Goal: Transaction & Acquisition: Obtain resource

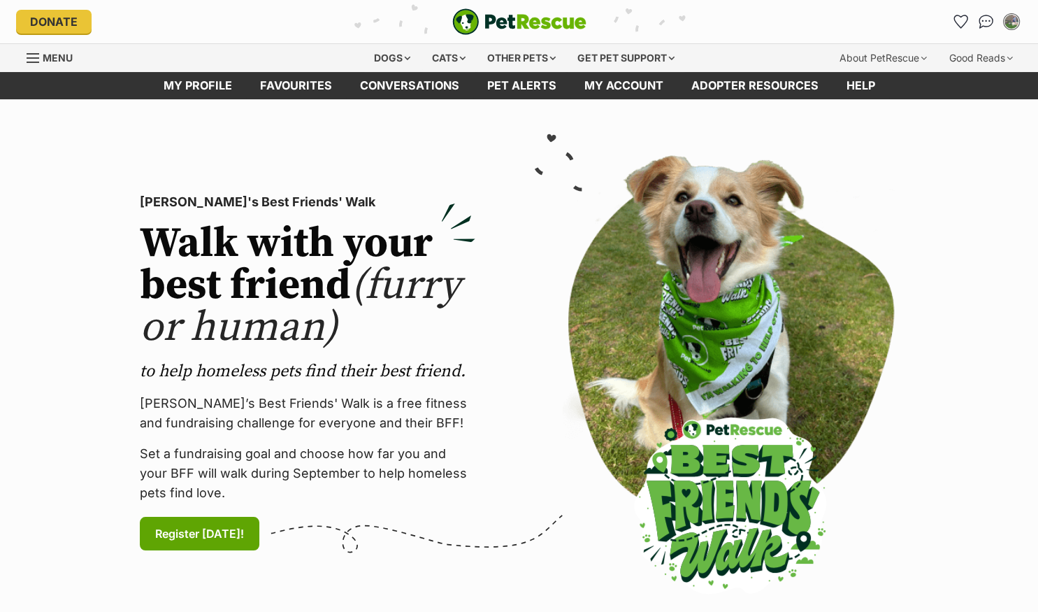
click at [306, 84] on link "Favourites" at bounding box center [296, 85] width 100 height 27
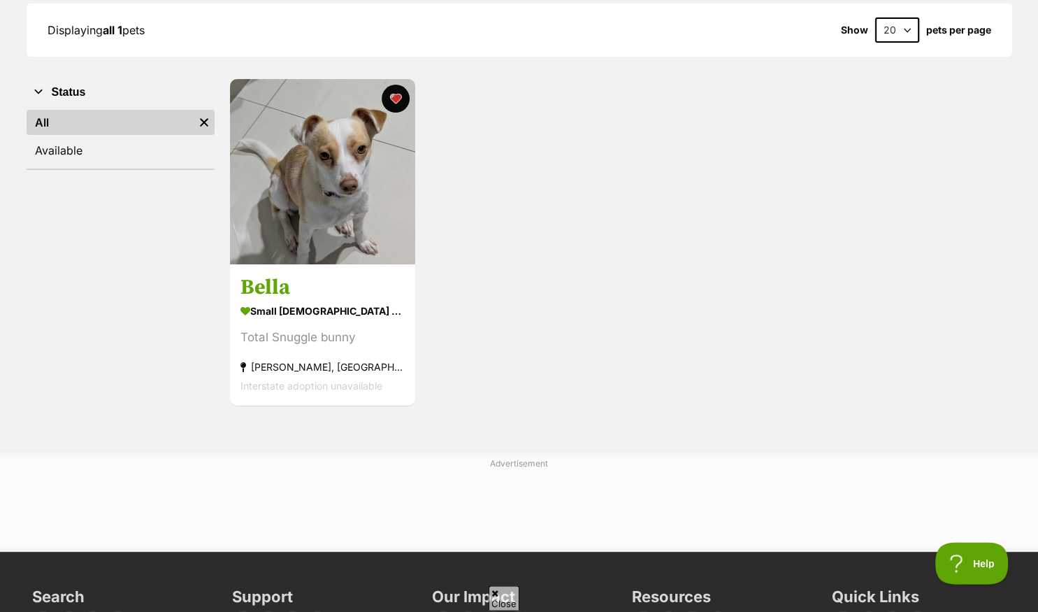
scroll to position [221, 0]
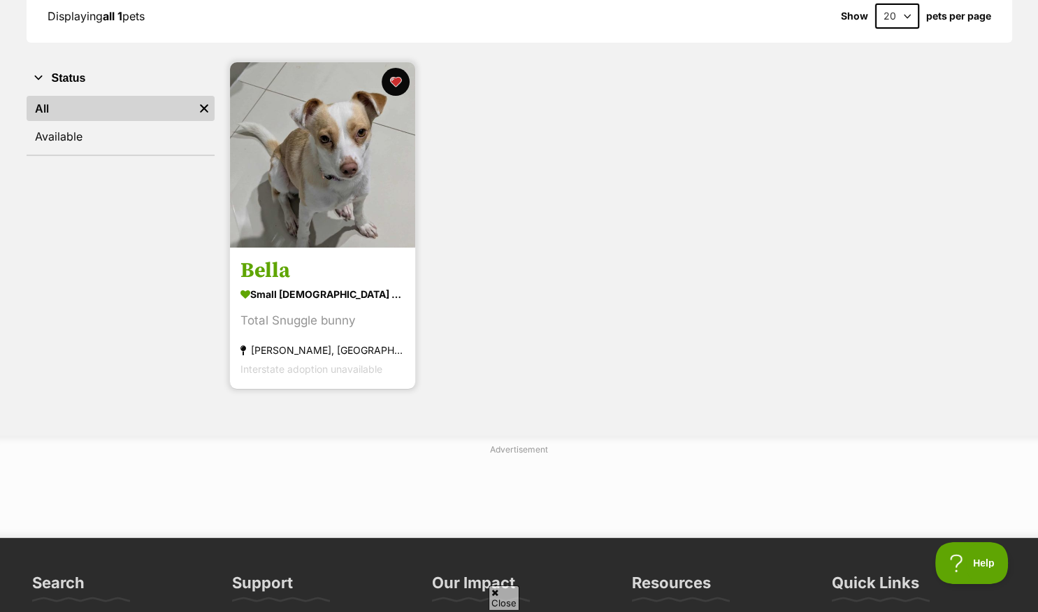
click at [343, 223] on img at bounding box center [322, 154] width 185 height 185
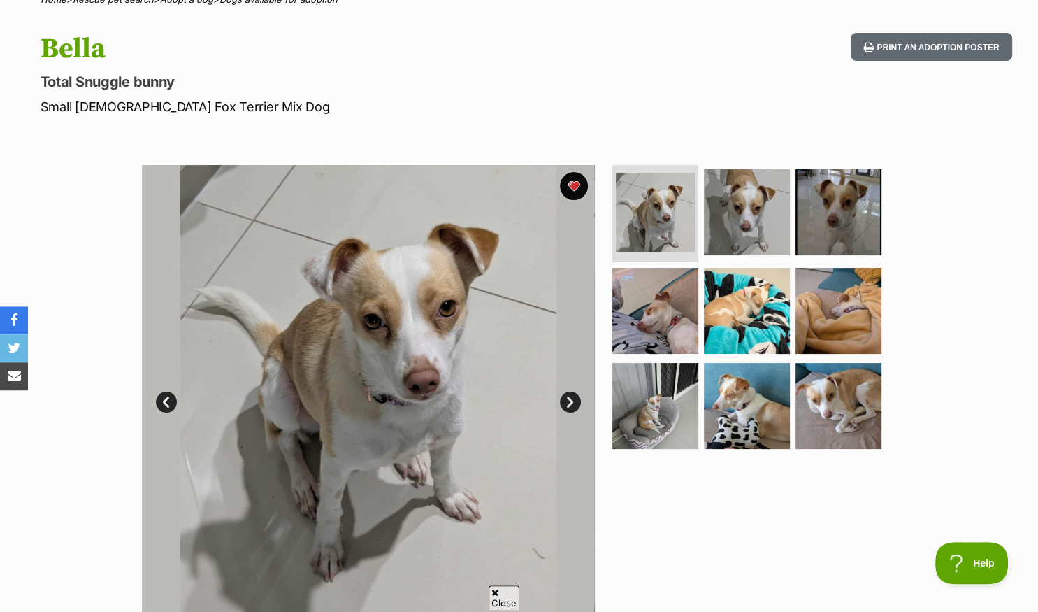
scroll to position [73, 0]
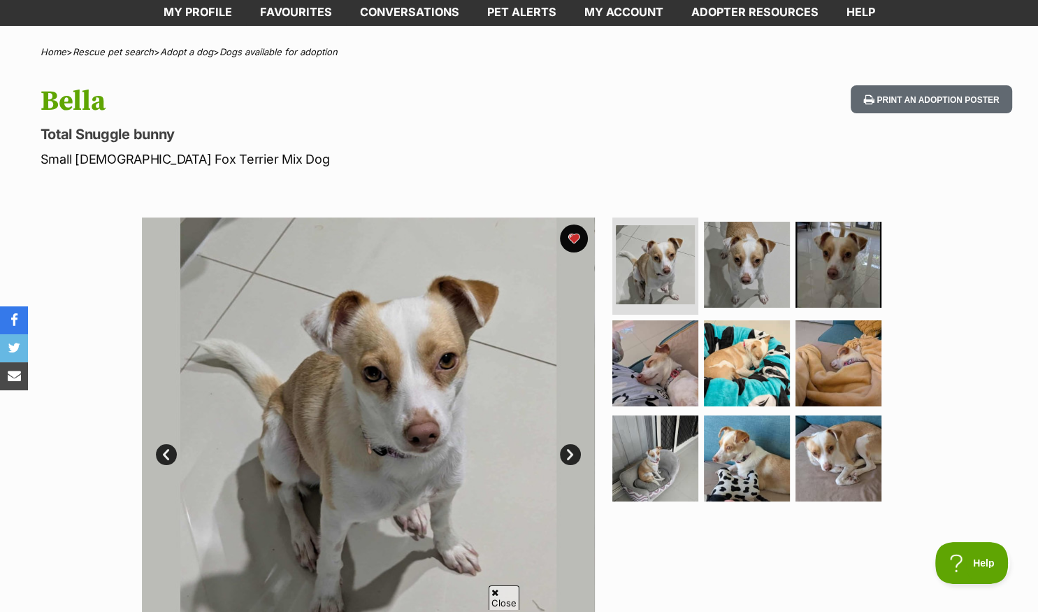
click at [571, 455] on link "Next" at bounding box center [570, 454] width 21 height 21
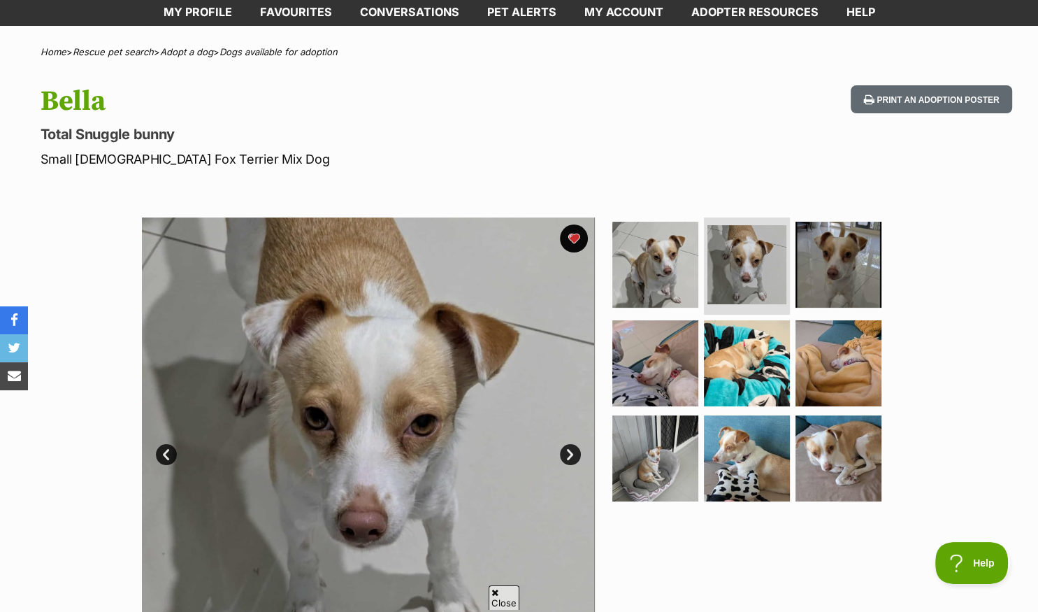
click at [571, 455] on link "Next" at bounding box center [570, 454] width 21 height 21
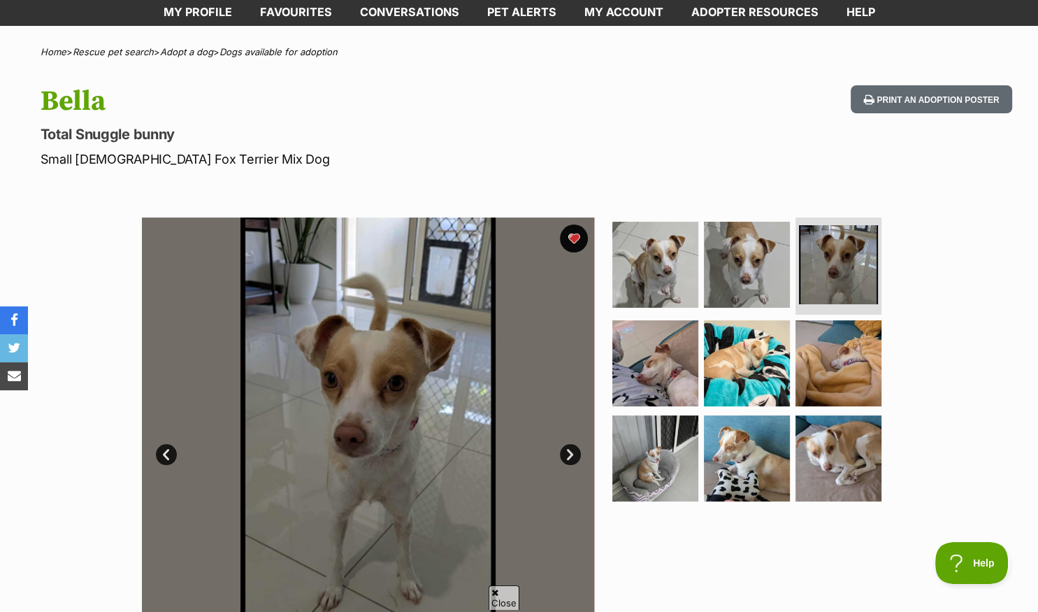
click at [571, 455] on link "Next" at bounding box center [570, 454] width 21 height 21
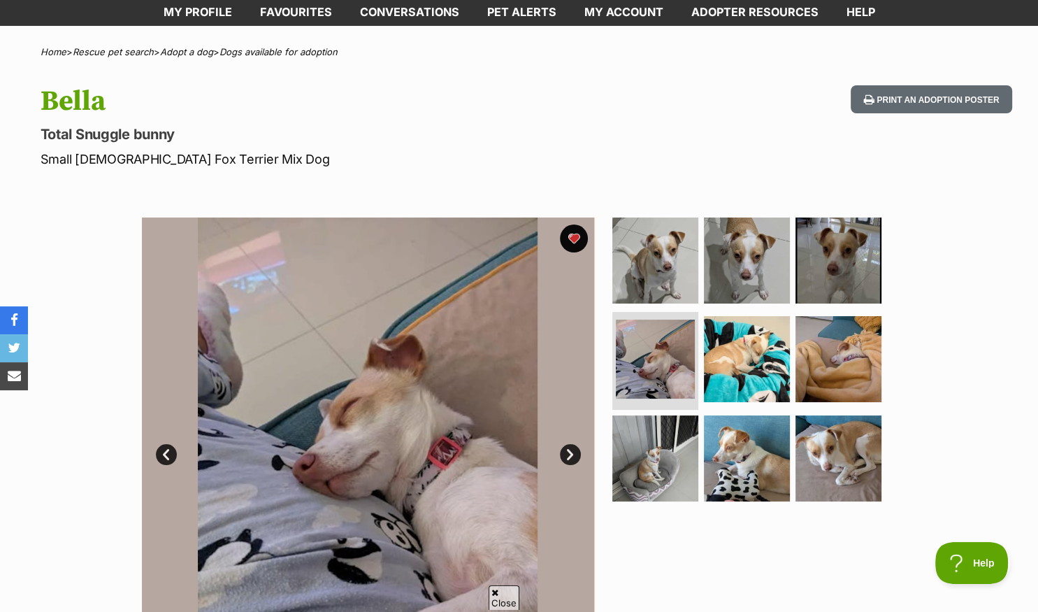
click at [571, 455] on link "Next" at bounding box center [570, 454] width 21 height 21
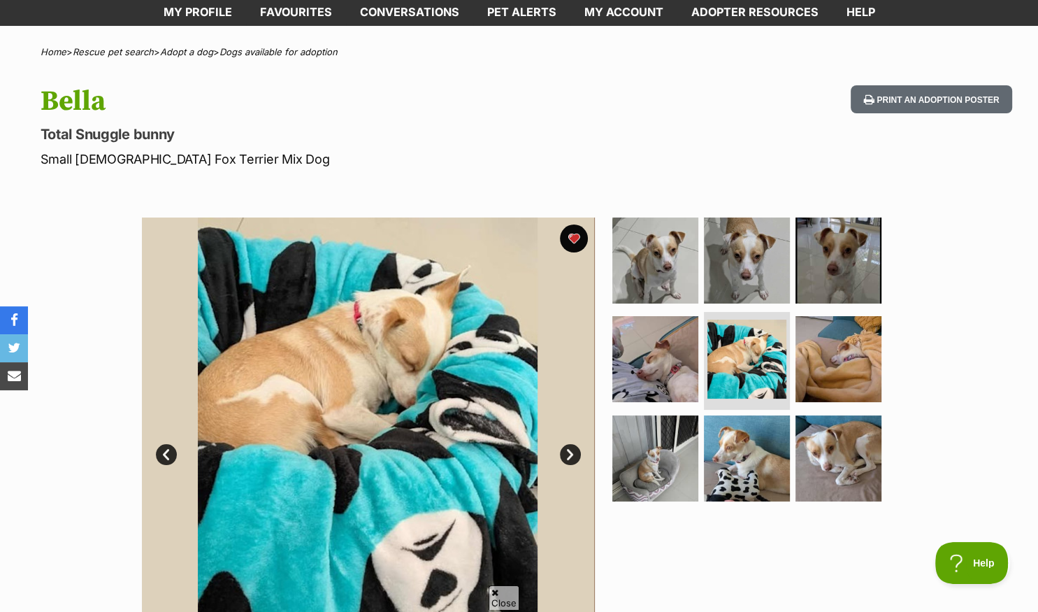
click at [571, 455] on link "Next" at bounding box center [570, 454] width 21 height 21
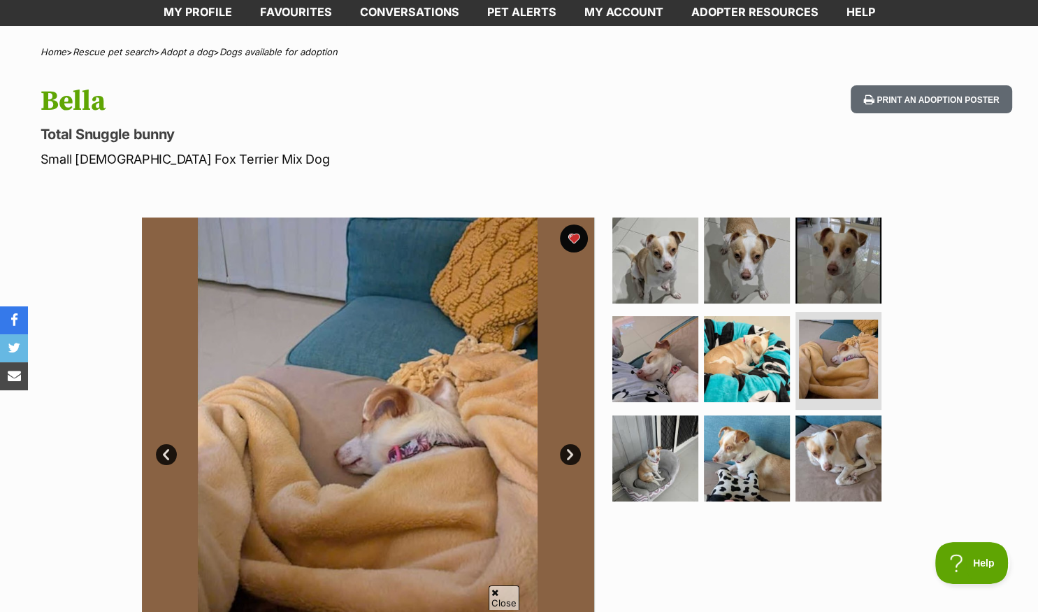
click at [571, 455] on link "Next" at bounding box center [570, 454] width 21 height 21
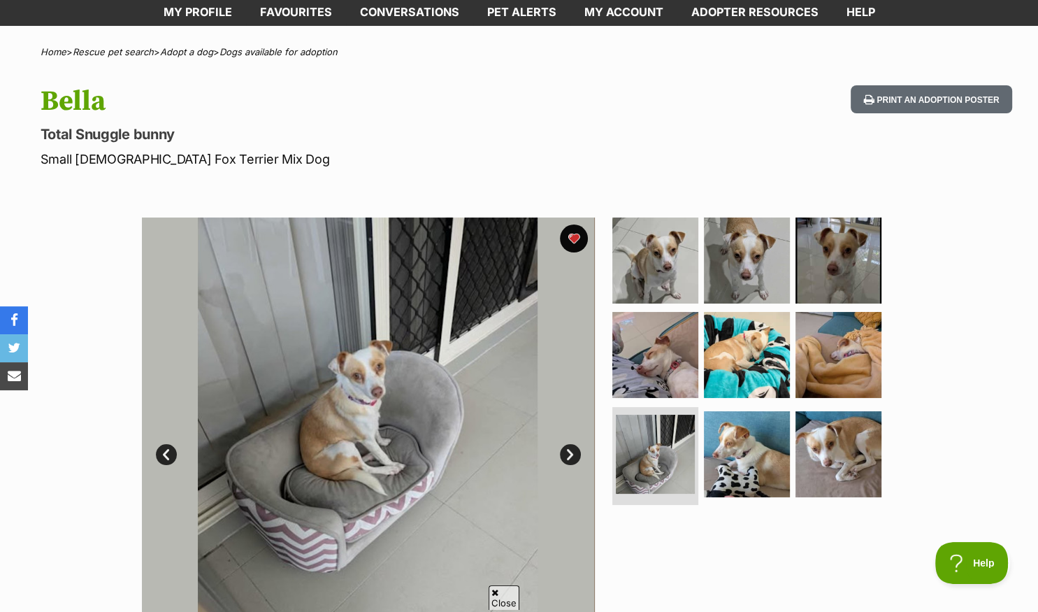
click at [571, 455] on link "Next" at bounding box center [570, 454] width 21 height 21
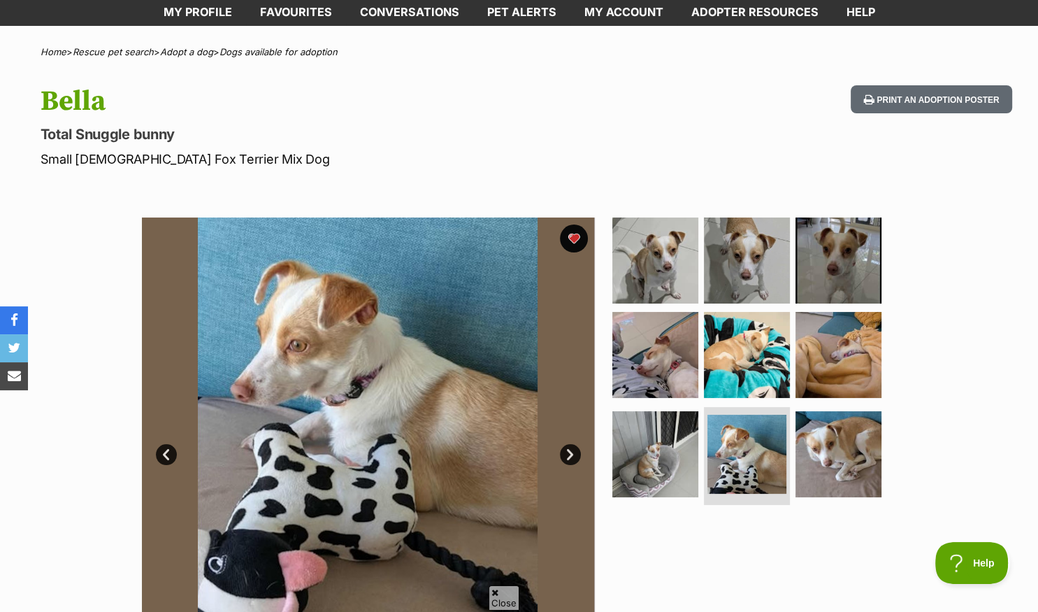
click at [571, 455] on link "Next" at bounding box center [570, 454] width 21 height 21
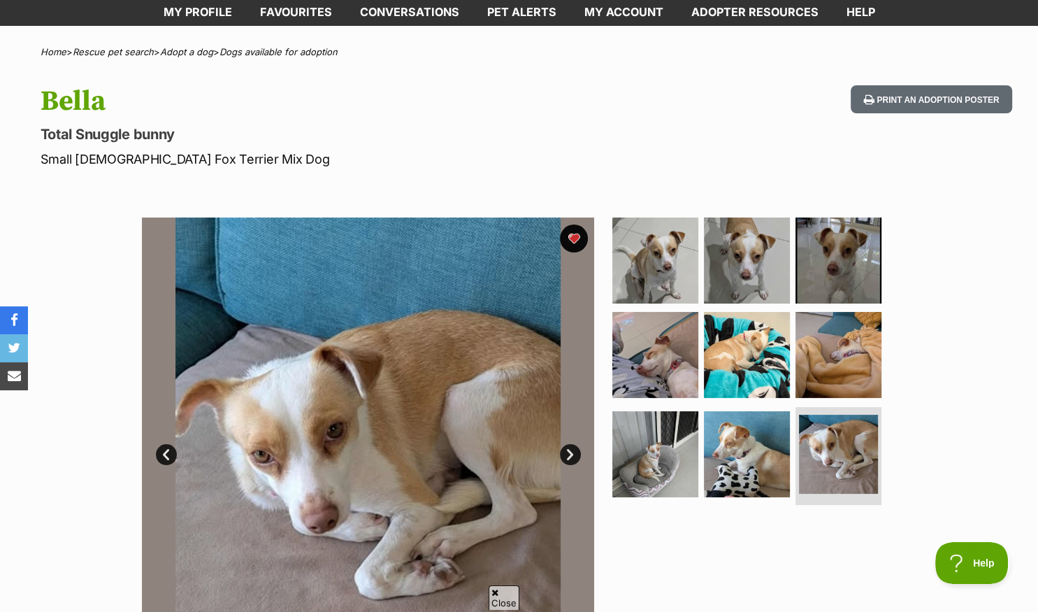
click at [571, 455] on link "Next" at bounding box center [570, 454] width 21 height 21
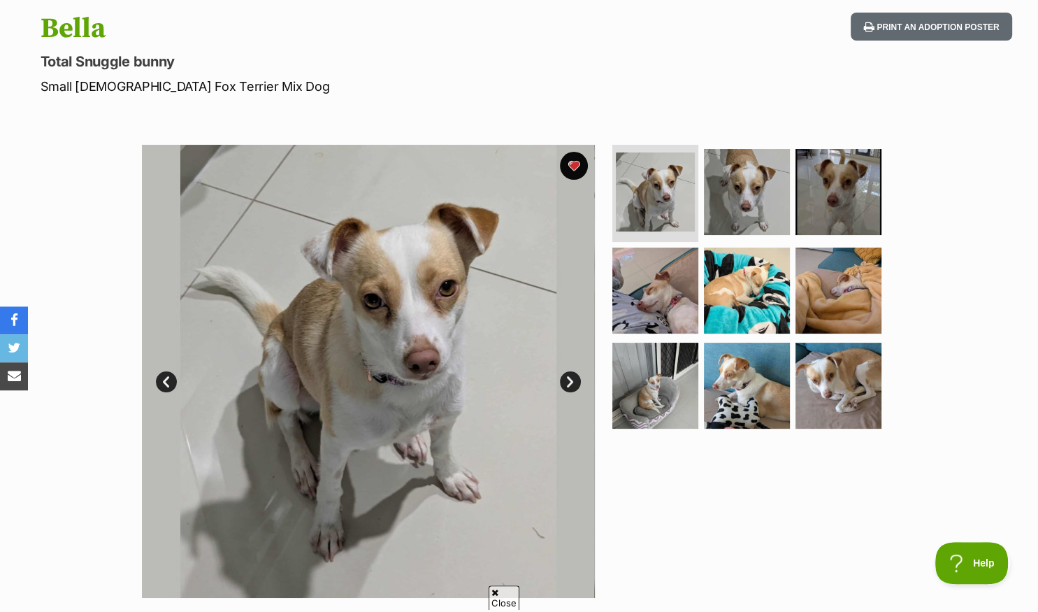
scroll to position [148, 0]
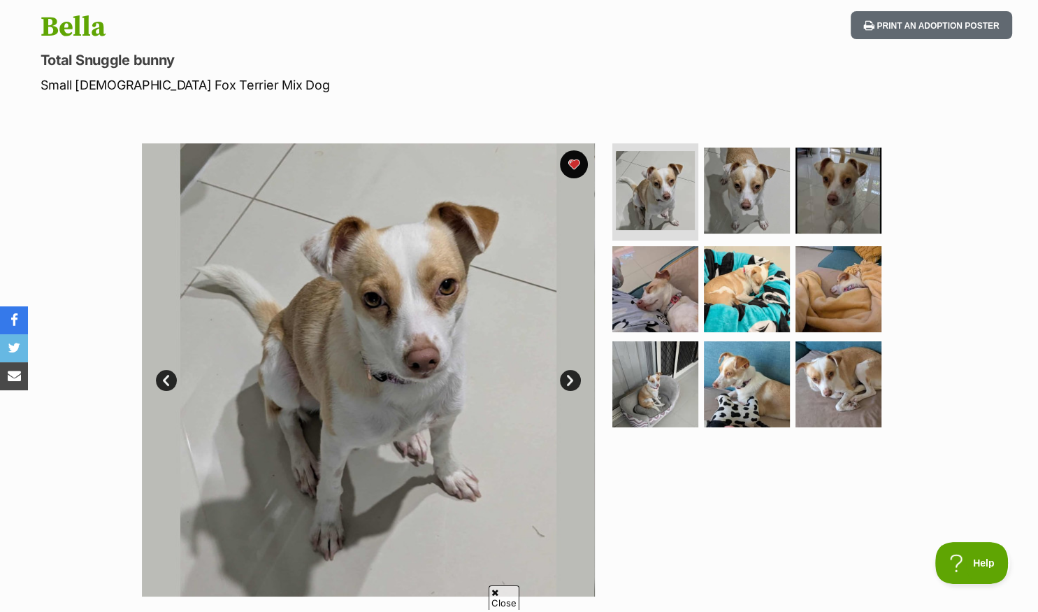
click at [572, 378] on link "Next" at bounding box center [570, 380] width 21 height 21
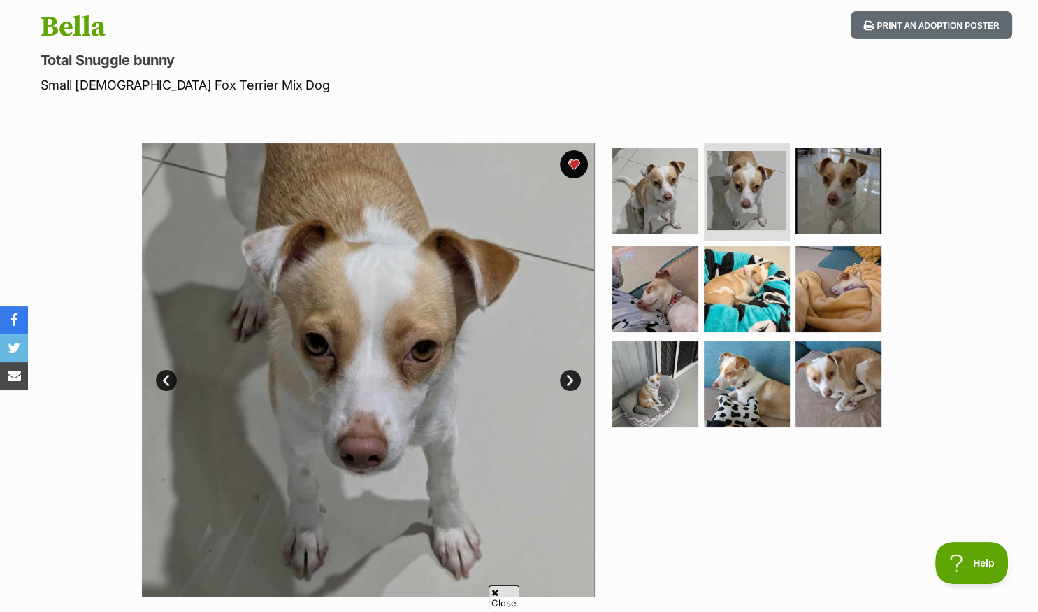
click at [572, 378] on link "Next" at bounding box center [570, 380] width 21 height 21
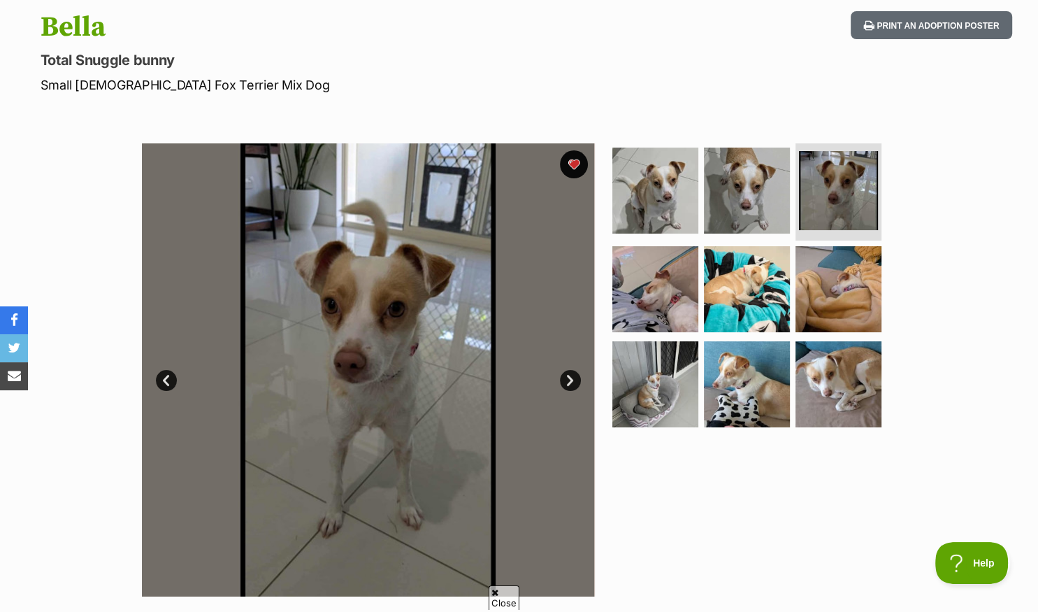
click at [572, 378] on link "Next" at bounding box center [570, 380] width 21 height 21
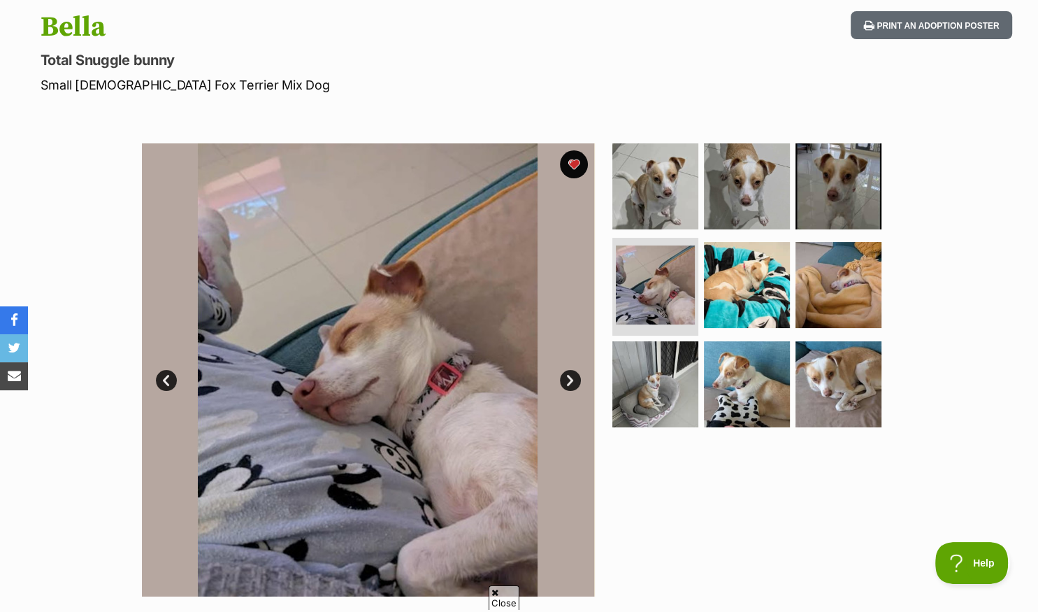
click at [571, 377] on link "Next" at bounding box center [570, 380] width 21 height 21
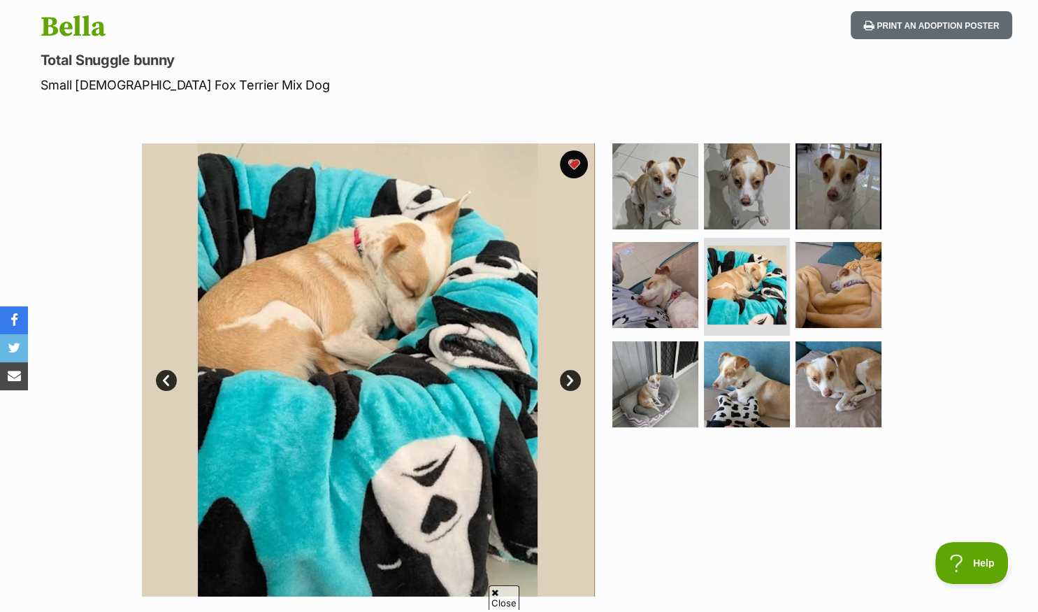
click at [571, 377] on link "Next" at bounding box center [570, 380] width 21 height 21
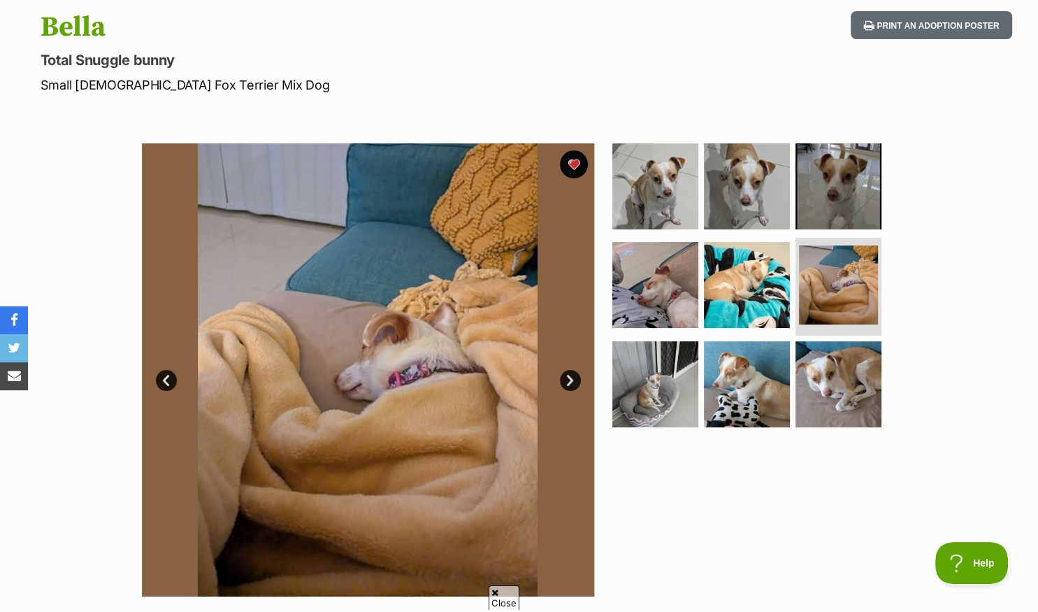
click at [571, 377] on link "Next" at bounding box center [570, 380] width 21 height 21
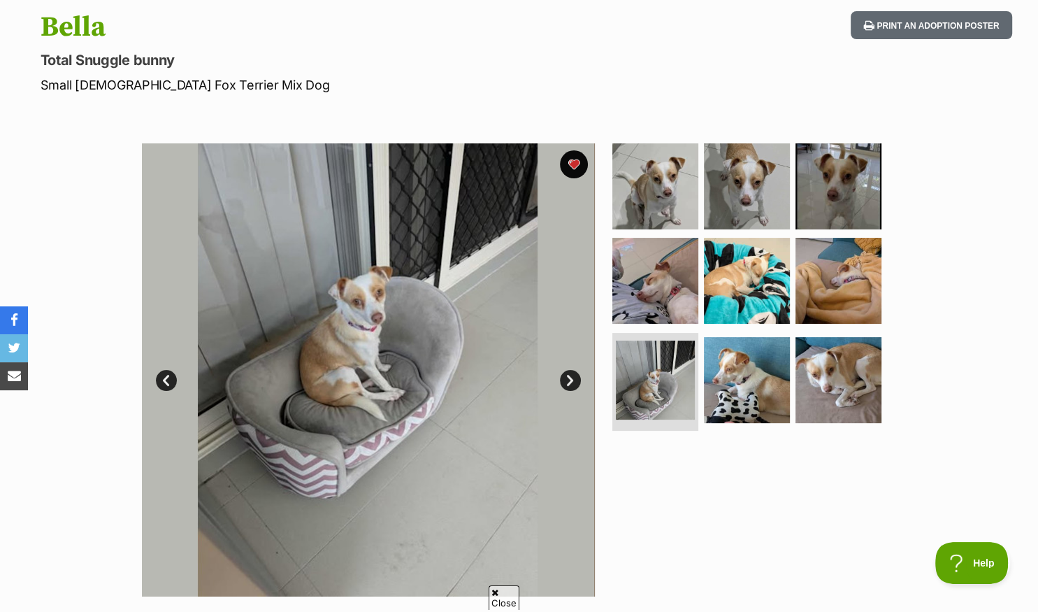
click at [571, 377] on link "Next" at bounding box center [570, 380] width 21 height 21
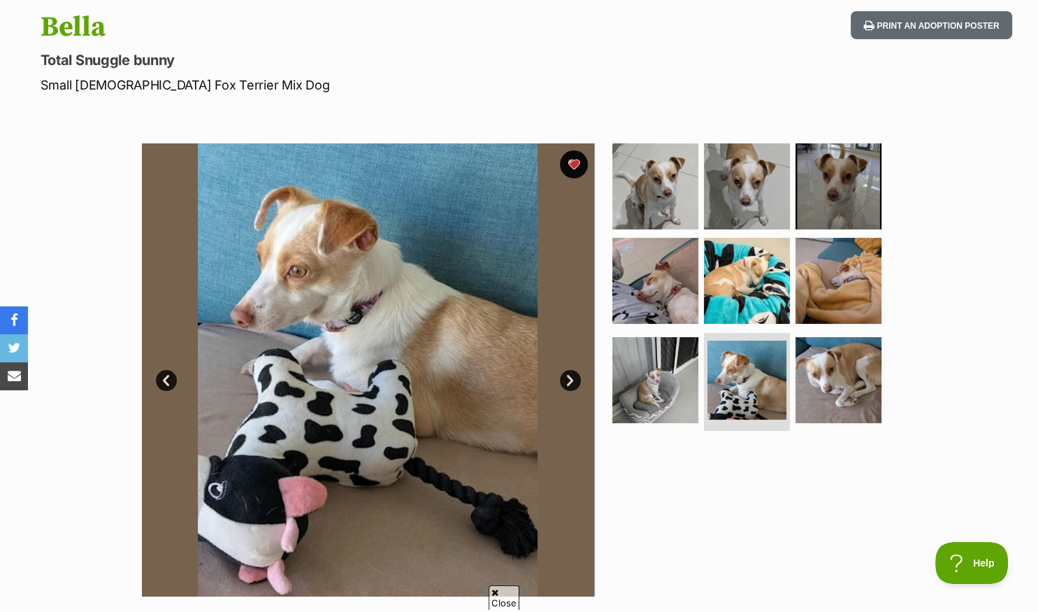
click at [571, 377] on link "Next" at bounding box center [570, 380] width 21 height 21
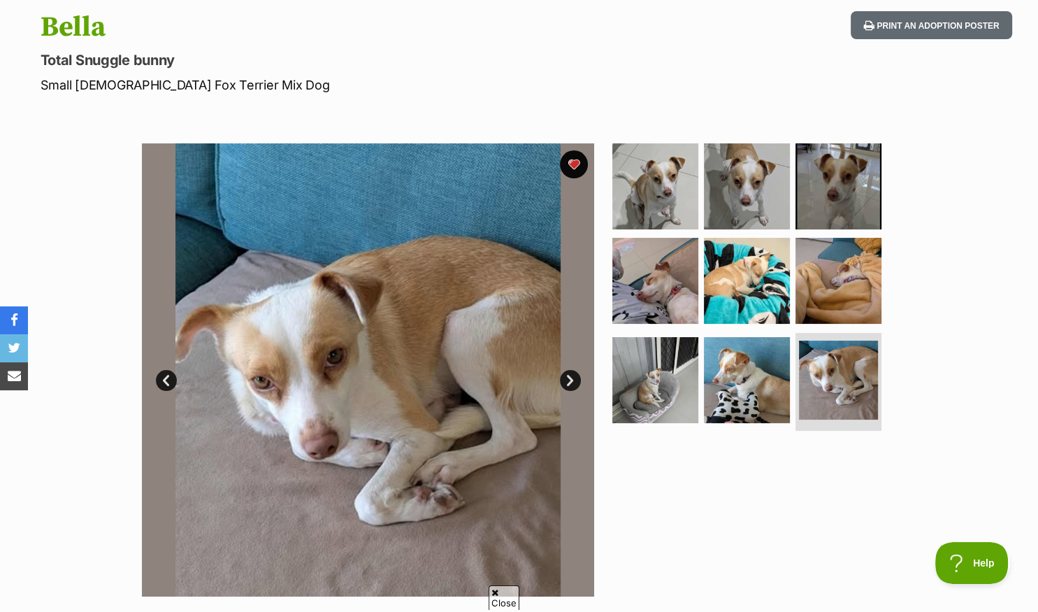
click at [571, 377] on link "Next" at bounding box center [570, 380] width 21 height 21
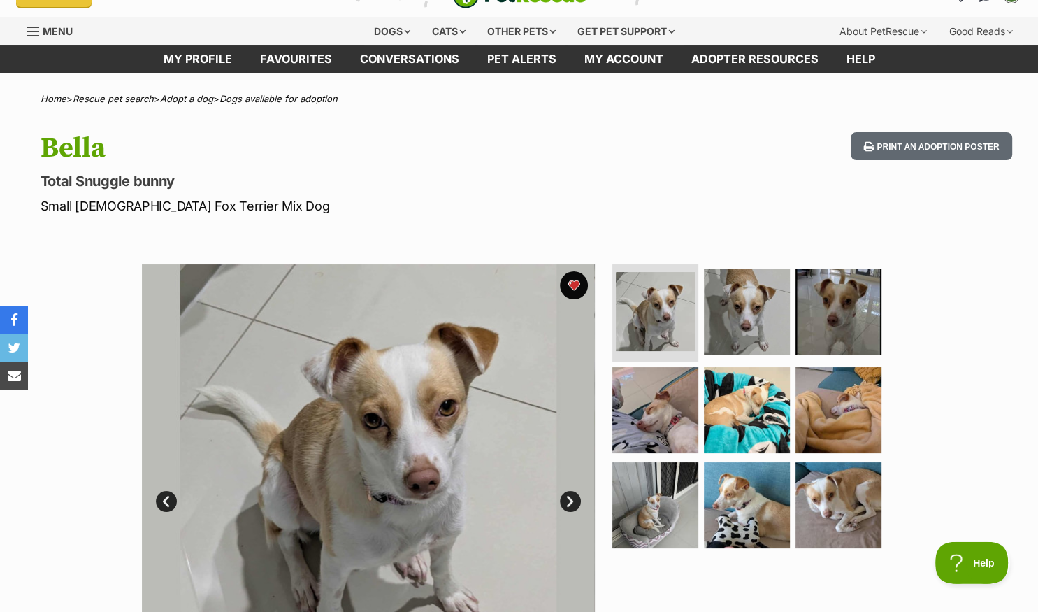
scroll to position [0, 0]
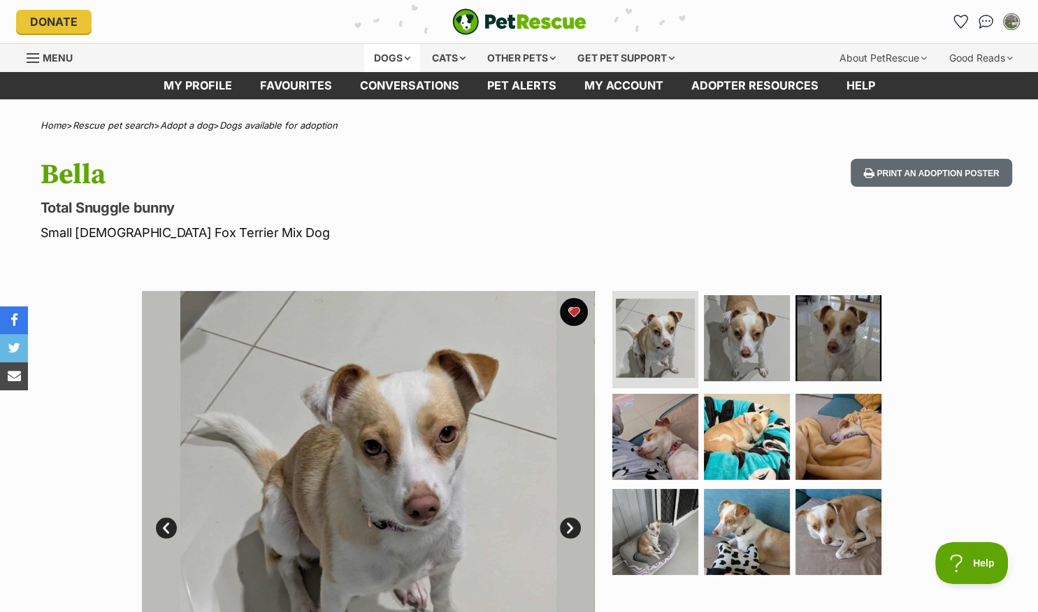
click at [394, 55] on div "Dogs" at bounding box center [392, 58] width 56 height 28
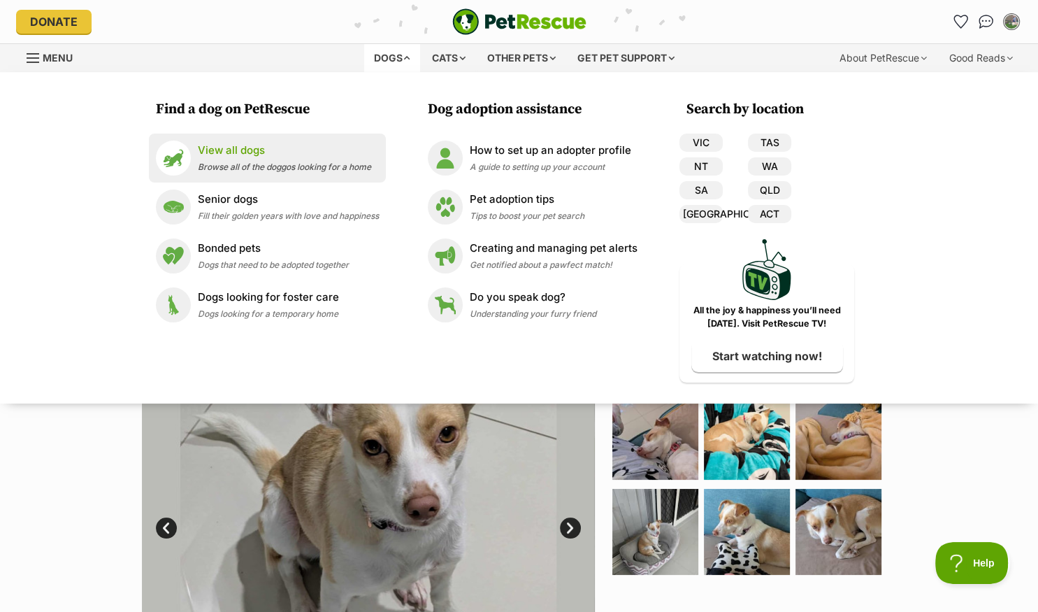
click at [215, 169] on span "Browse all of the doggos looking for a home" at bounding box center [284, 167] width 173 height 10
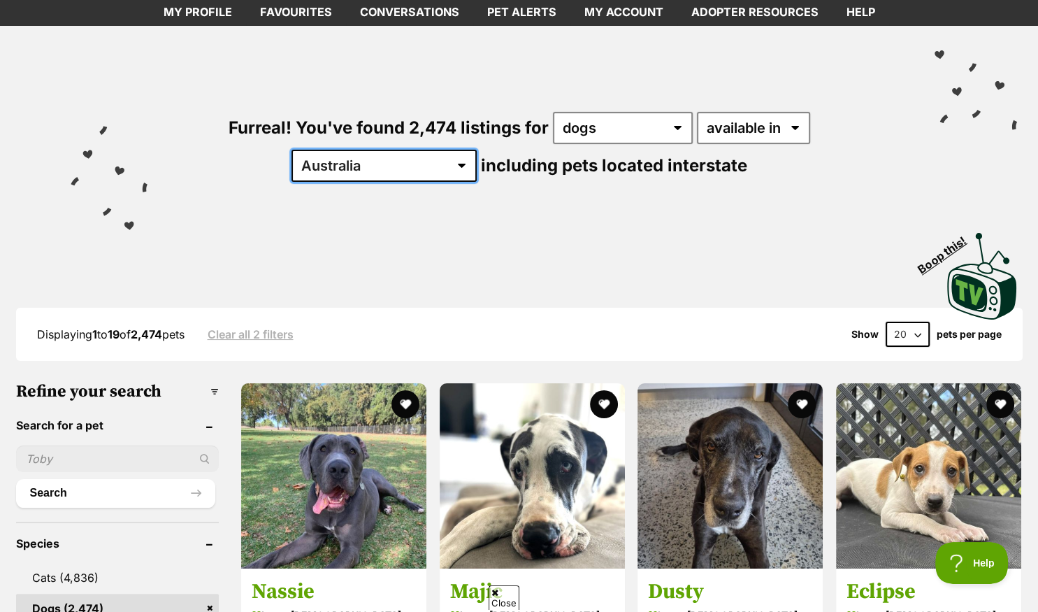
click at [292, 150] on select "Australia ACT NSW NT QLD SA TAS VIC WA" at bounding box center [384, 166] width 185 height 32
select select "QLD"
click option "QLD" at bounding box center [0, 0] width 0 height 0
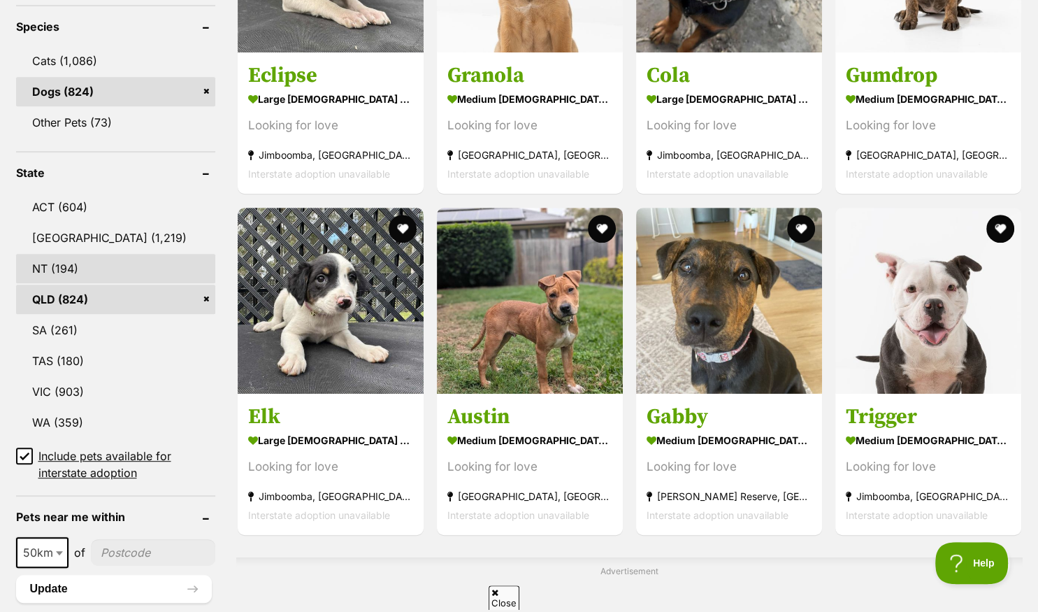
scroll to position [738, 0]
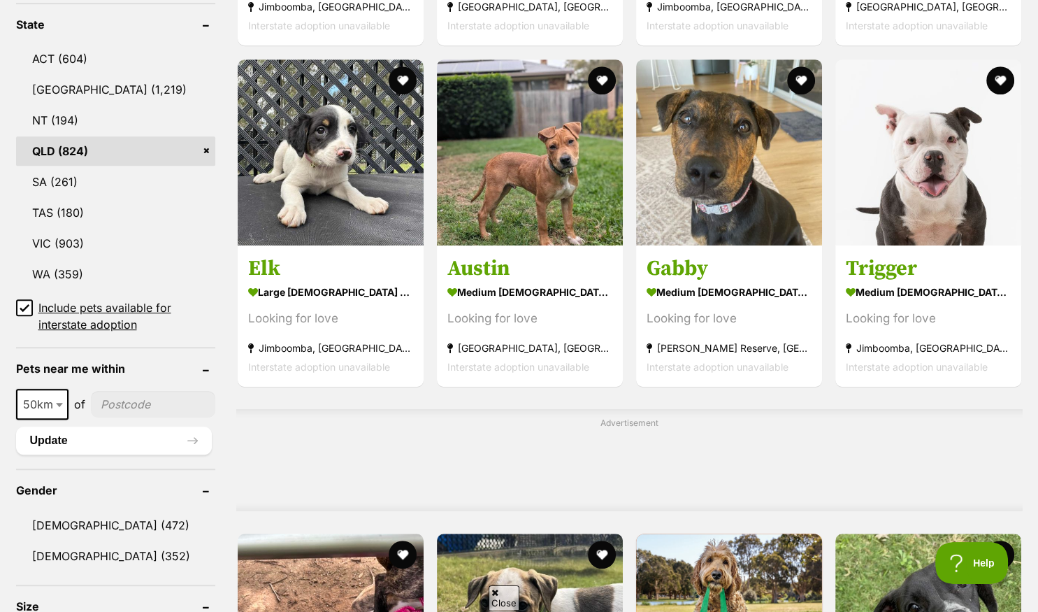
click at [57, 396] on span at bounding box center [61, 404] width 14 height 31
select select "100"
click at [127, 396] on input"] "postcode" at bounding box center [156, 404] width 120 height 27
type input"] "4073"
click at [127, 438] on button "Update" at bounding box center [114, 441] width 196 height 28
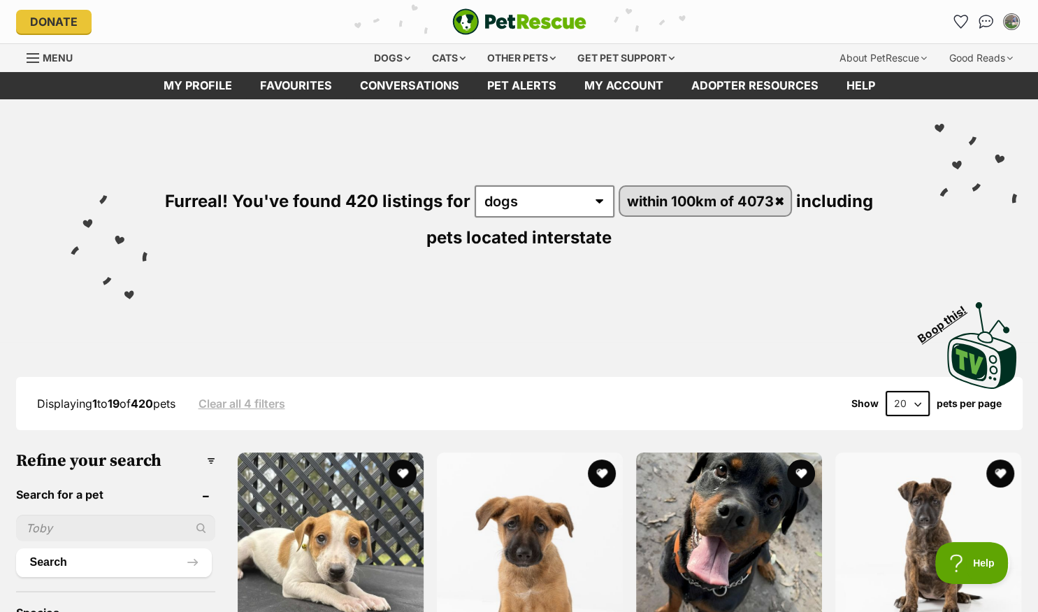
click at [886, 391] on select "20 40 60" at bounding box center [908, 403] width 44 height 25
select select "60"
click option "60" at bounding box center [0, 0] width 0 height 0
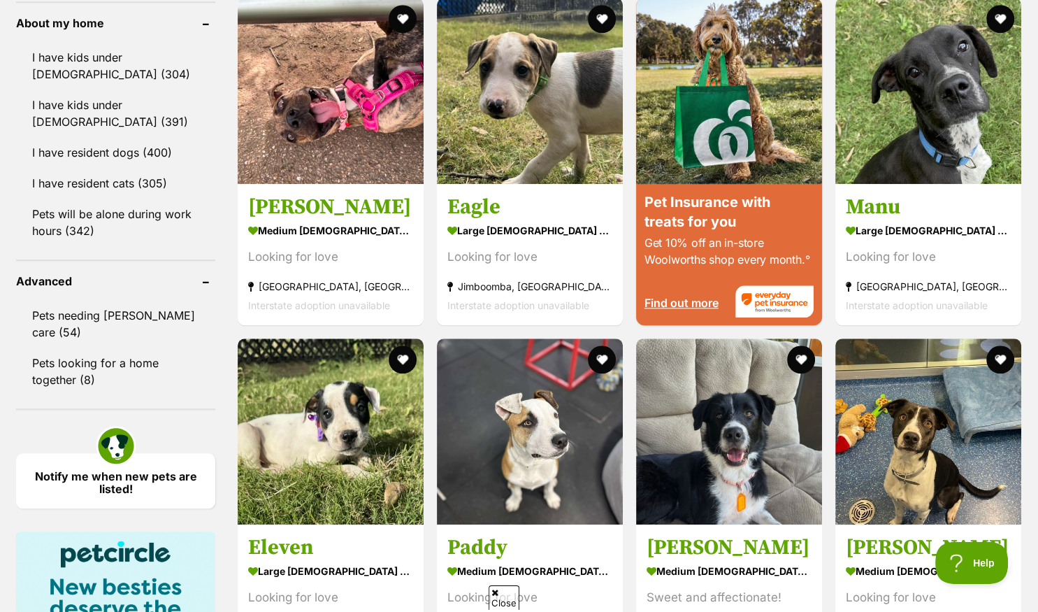
scroll to position [1477, 0]
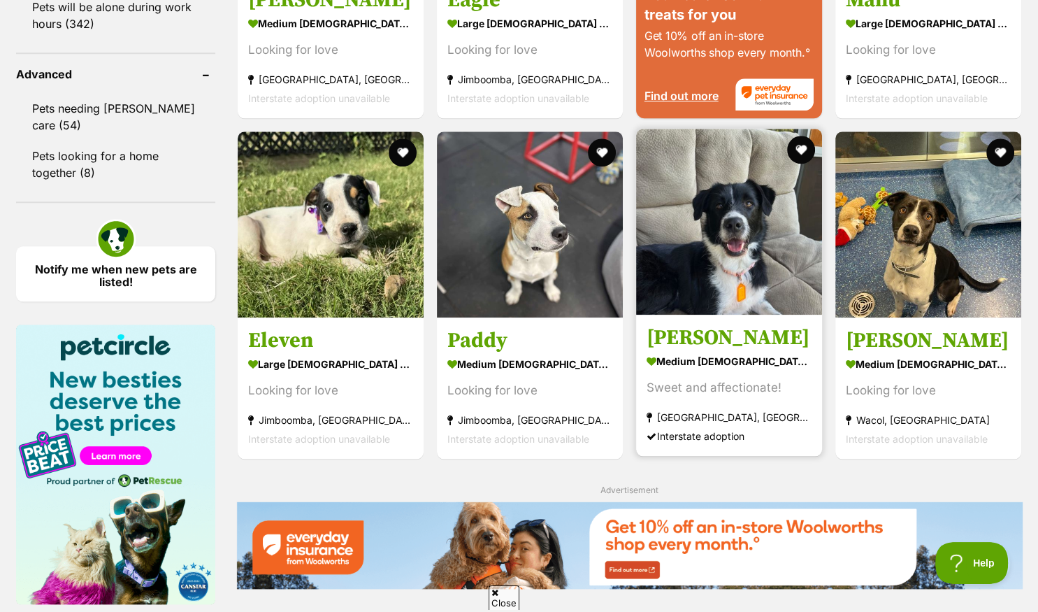
click at [689, 301] on img at bounding box center [729, 222] width 186 height 186
click at [799, 150] on button "favourite" at bounding box center [801, 149] width 31 height 31
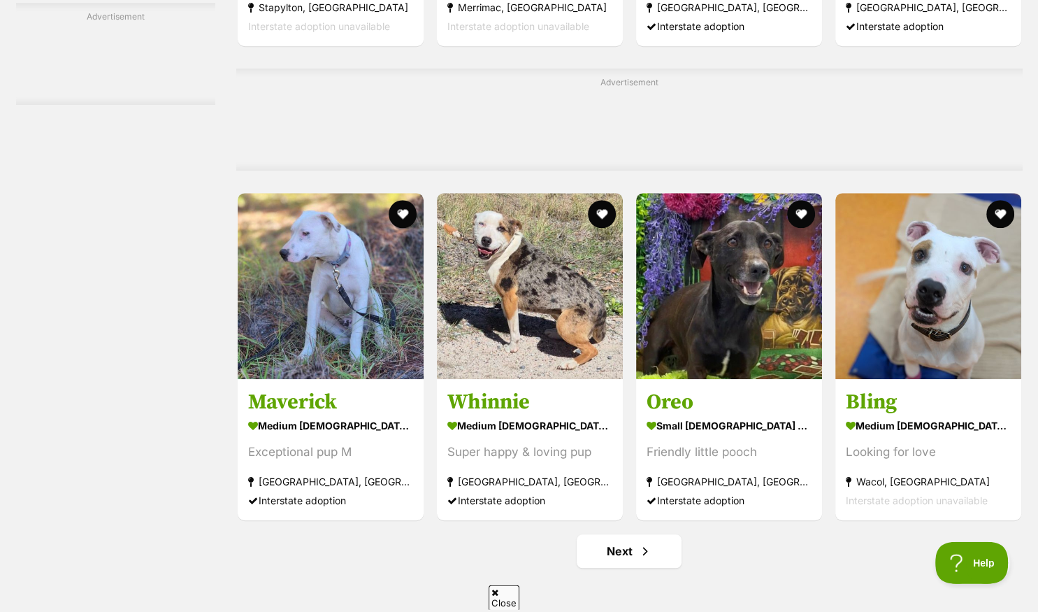
scroll to position [6277, 0]
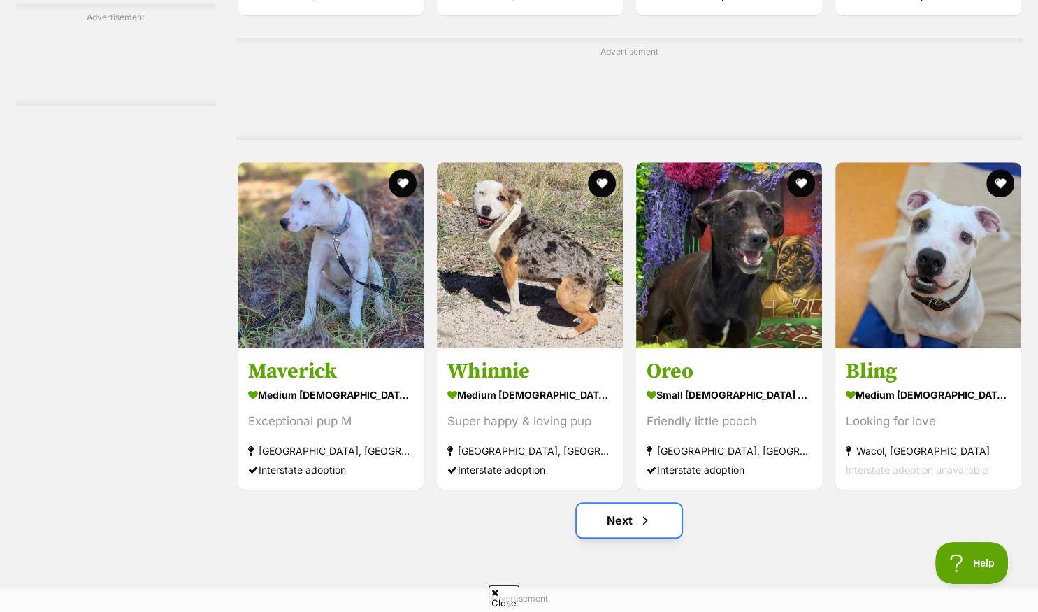
click at [614, 522] on link "Next" at bounding box center [629, 520] width 105 height 34
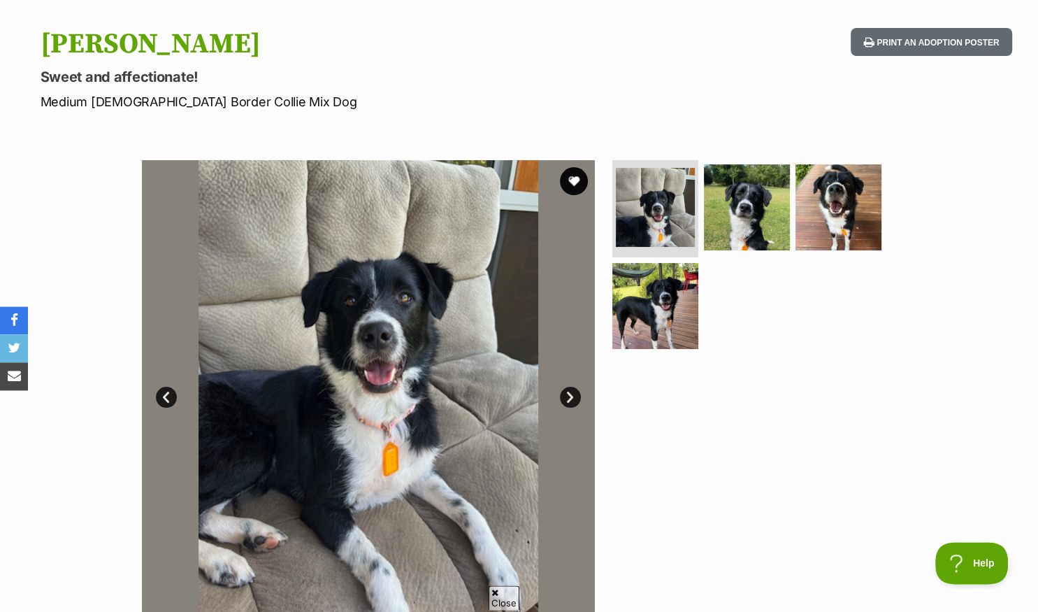
scroll to position [148, 0]
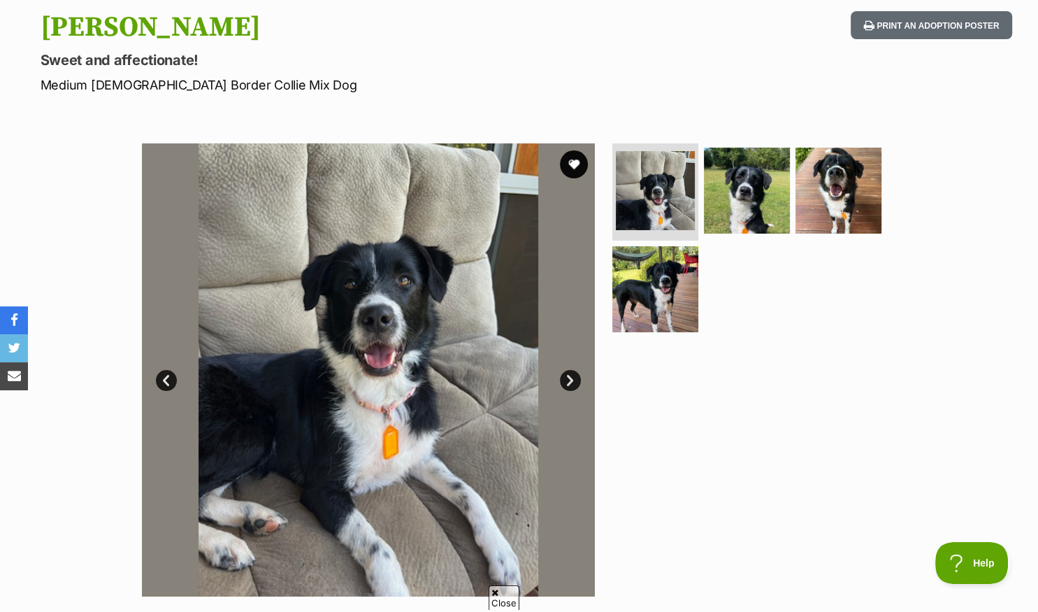
click at [570, 380] on link "Next" at bounding box center [570, 380] width 21 height 21
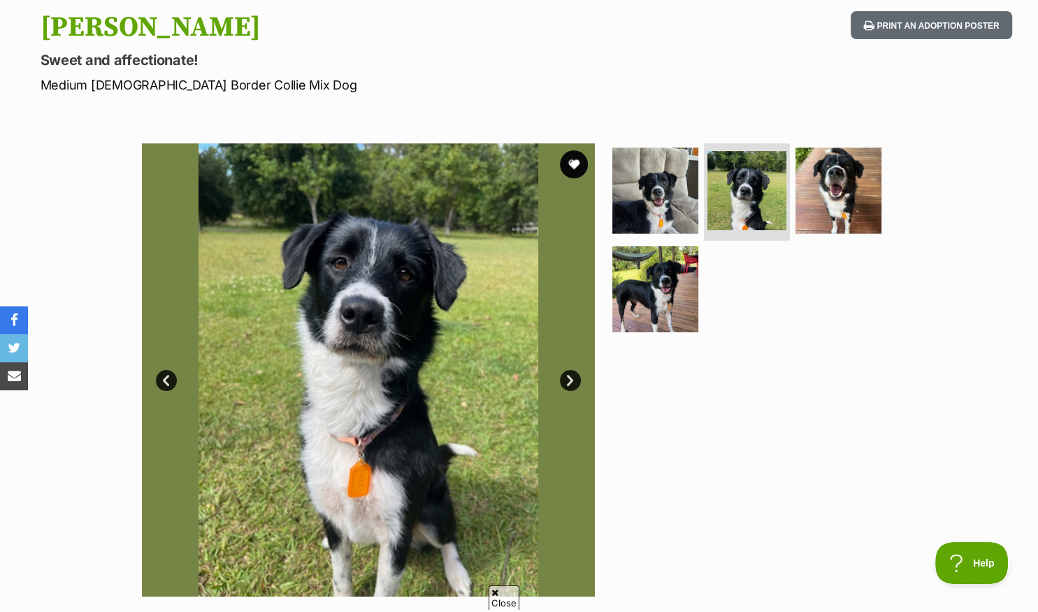
click at [570, 380] on link "Next" at bounding box center [570, 380] width 21 height 21
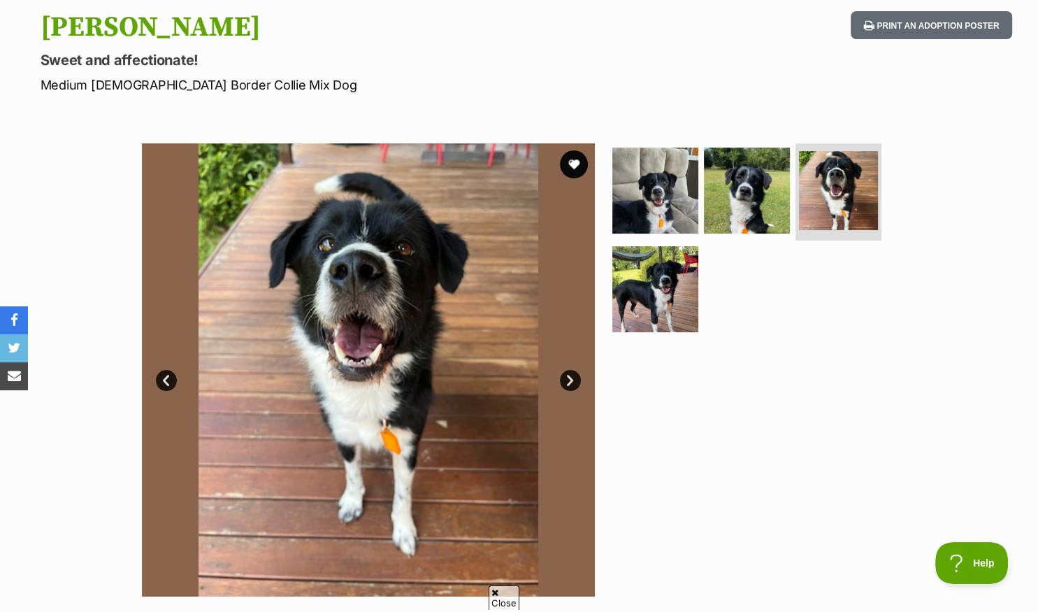
click at [570, 380] on link "Next" at bounding box center [570, 380] width 21 height 21
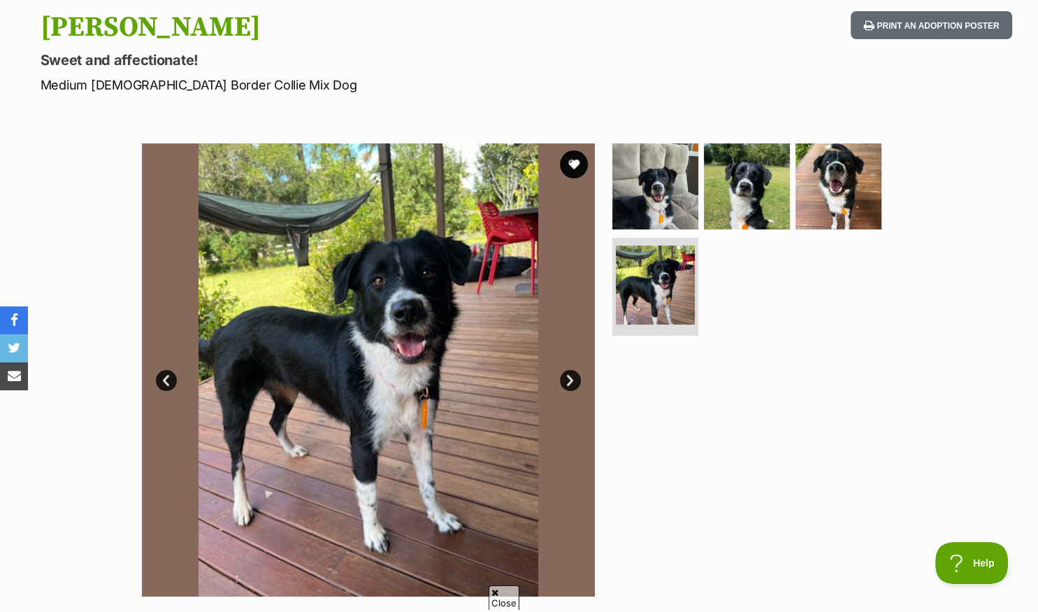
click at [570, 380] on link "Next" at bounding box center [570, 380] width 21 height 21
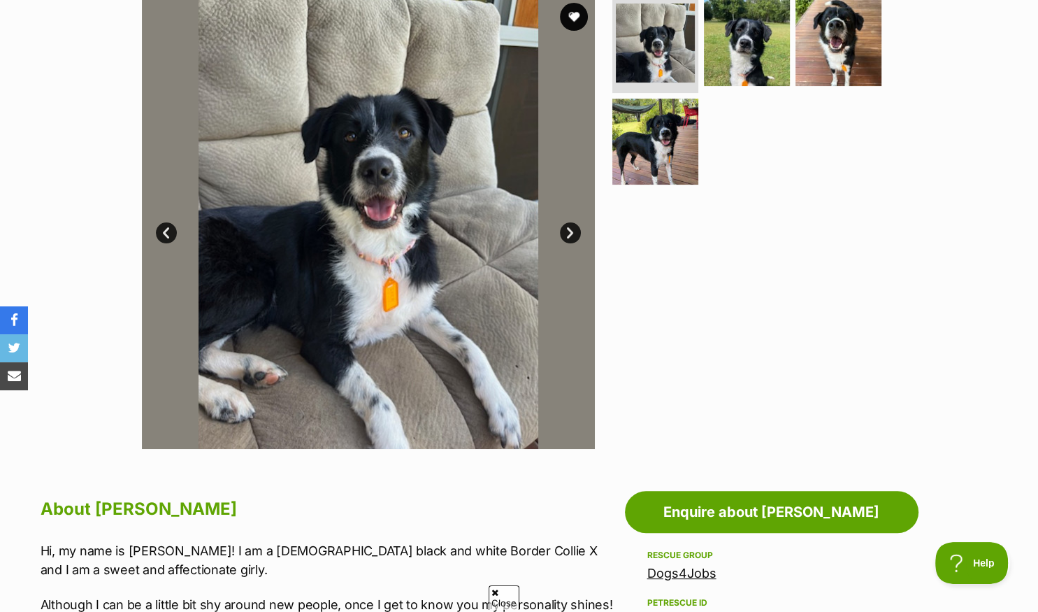
scroll to position [0, 0]
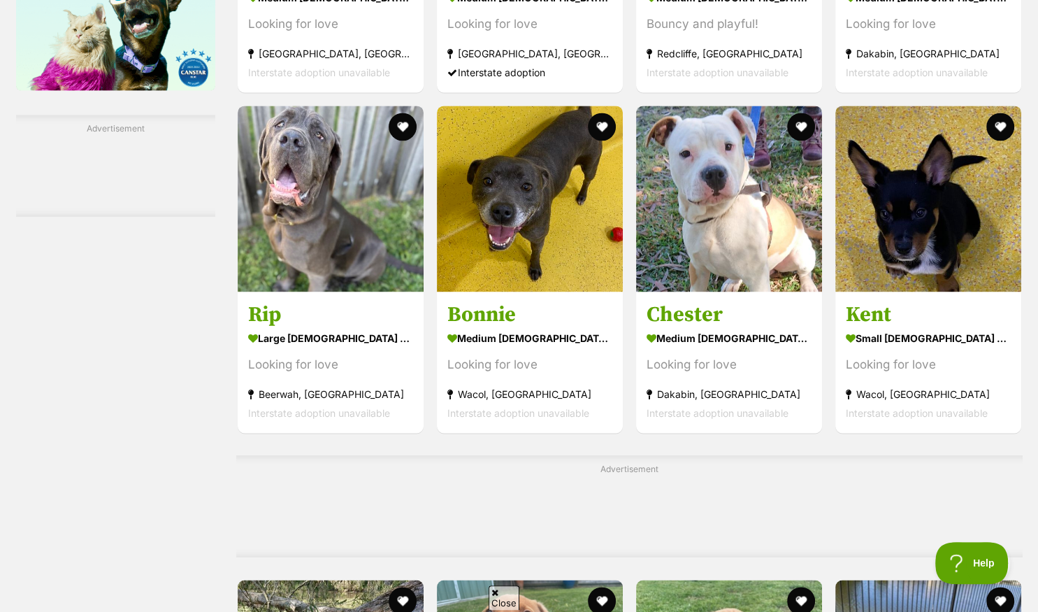
scroll to position [1994, 0]
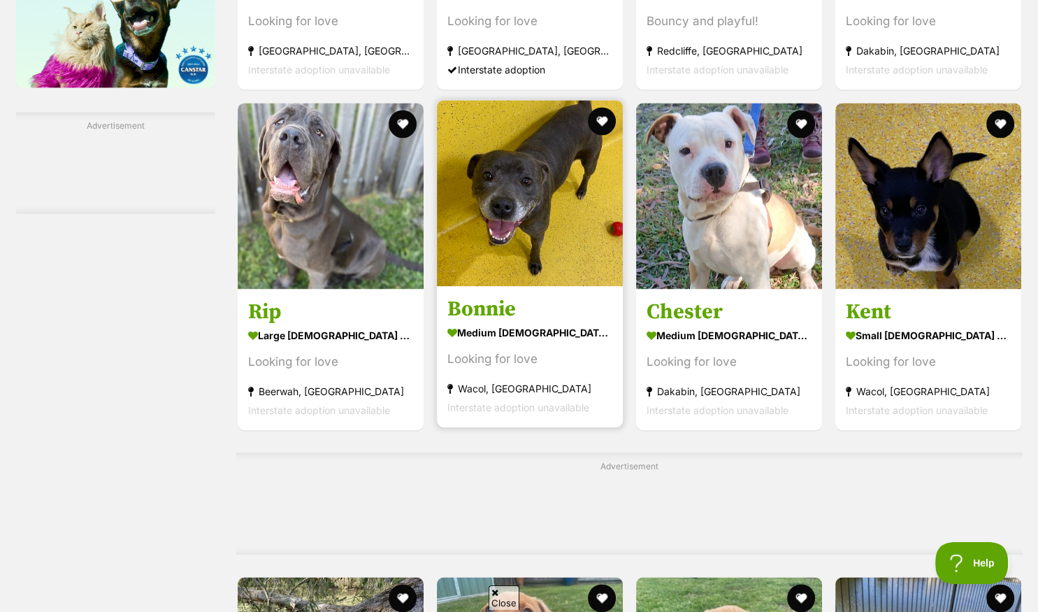
click at [458, 271] on img at bounding box center [530, 193] width 186 height 186
click at [599, 118] on button "favourite" at bounding box center [602, 121] width 31 height 31
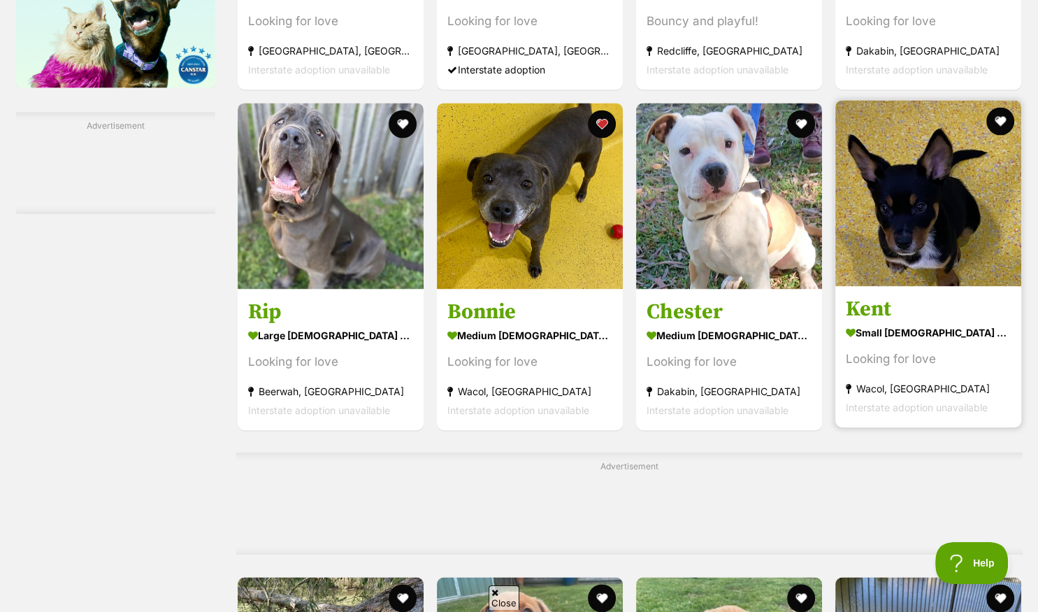
click at [860, 266] on img at bounding box center [929, 193] width 186 height 186
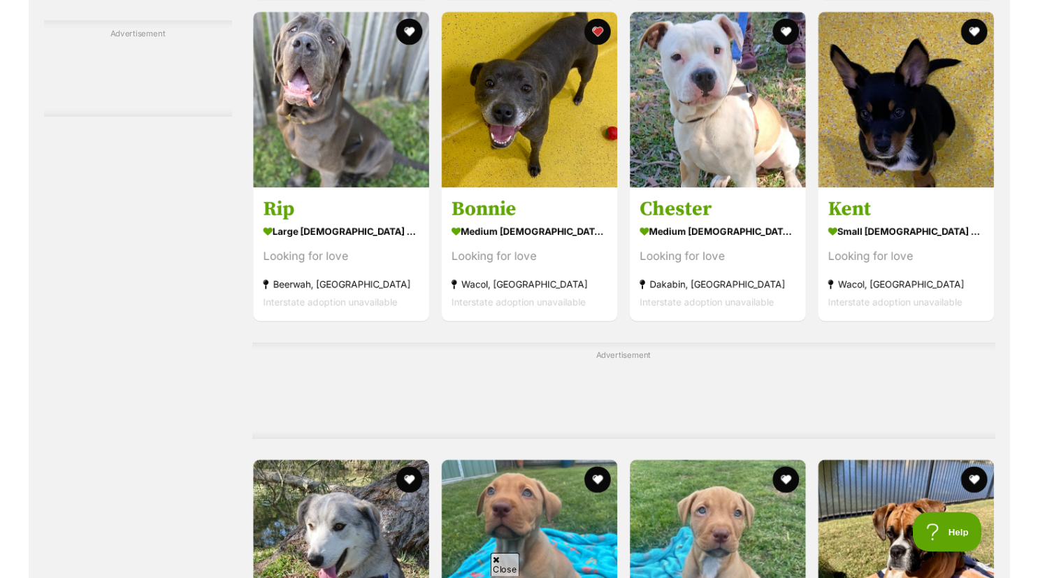
scroll to position [2067, 0]
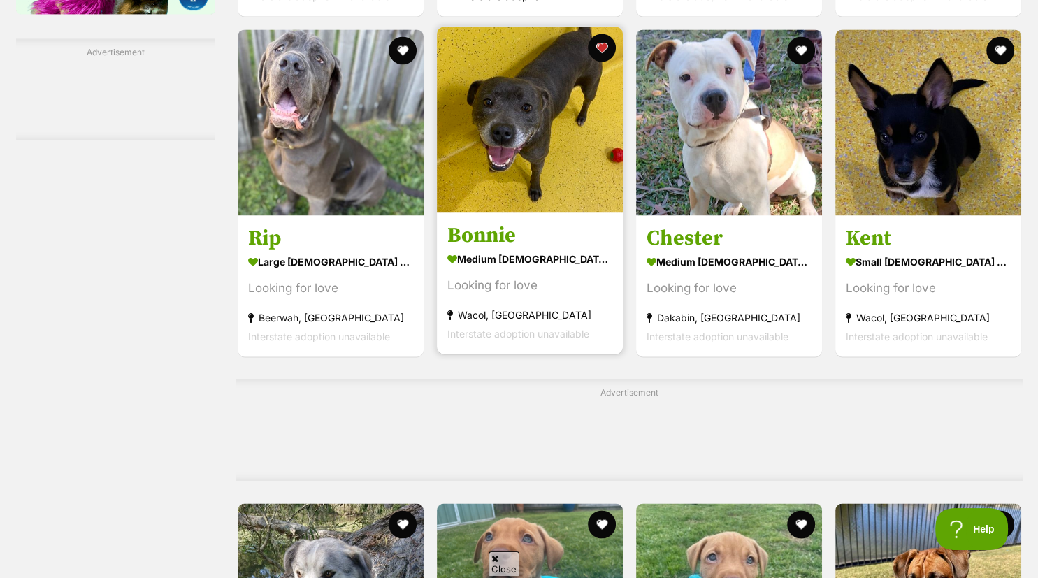
click at [449, 130] on img at bounding box center [530, 120] width 186 height 186
click at [566, 197] on img at bounding box center [530, 120] width 186 height 186
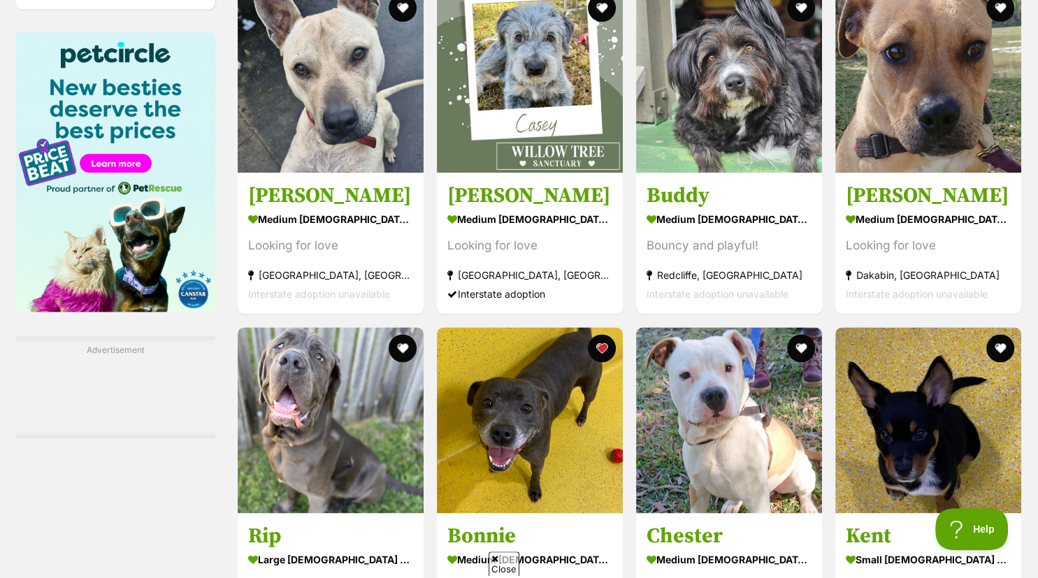
scroll to position [1772, 0]
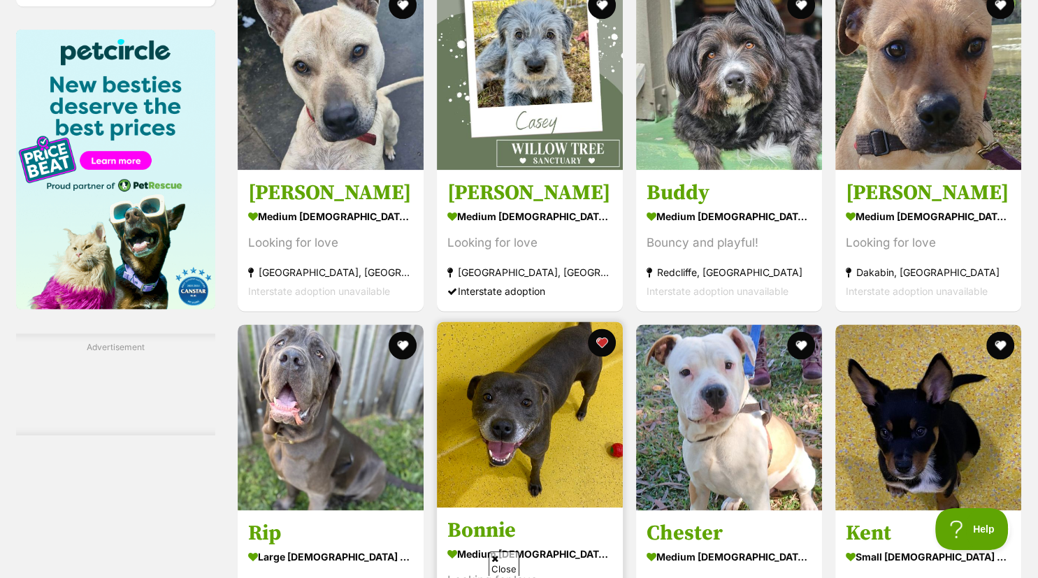
click at [469, 480] on img at bounding box center [530, 415] width 186 height 186
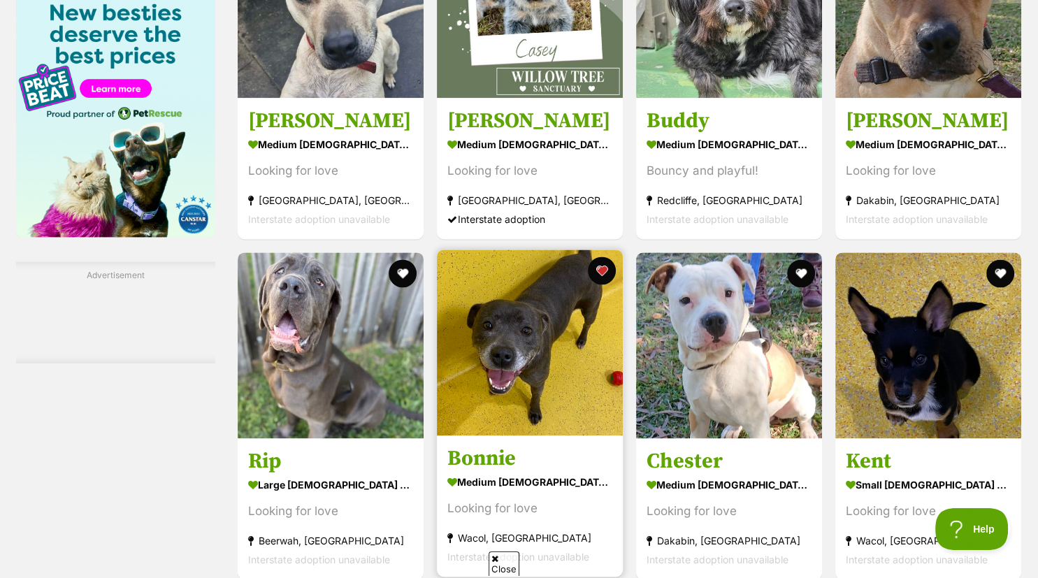
scroll to position [1846, 0]
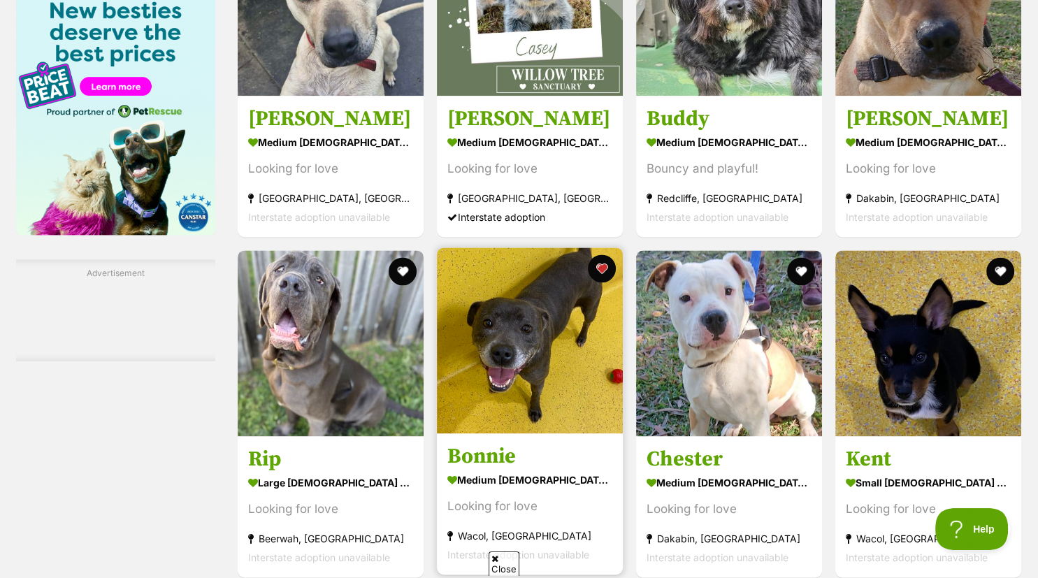
click at [478, 420] on img at bounding box center [530, 341] width 186 height 186
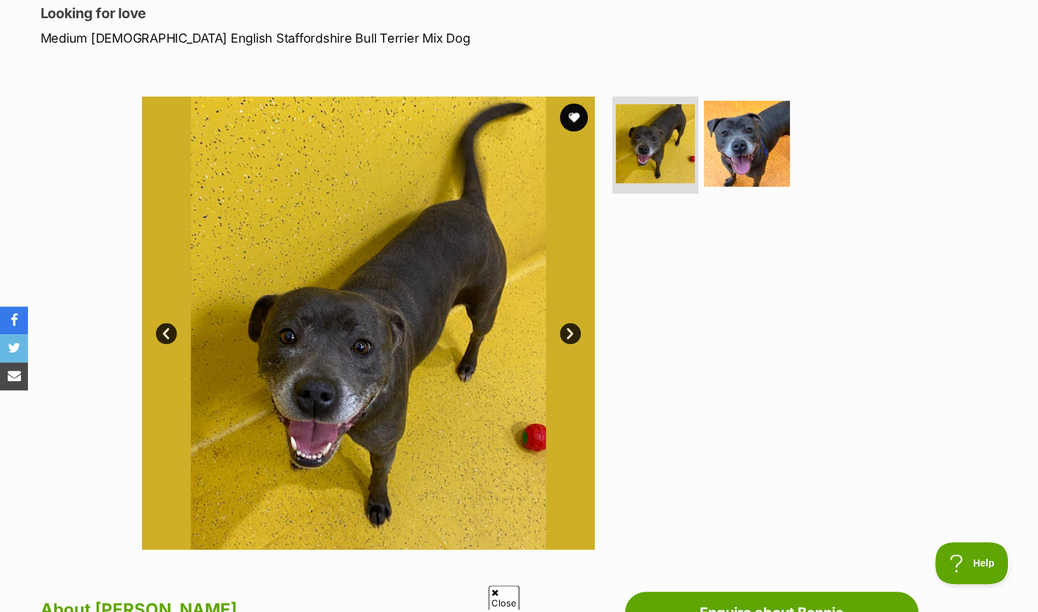
scroll to position [148, 0]
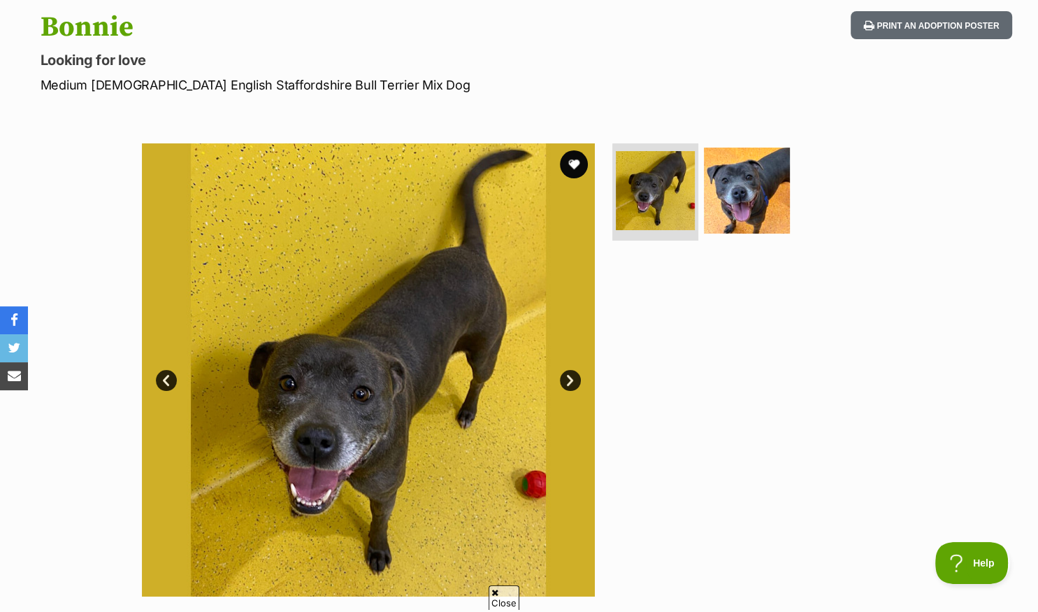
click at [569, 379] on link "Next" at bounding box center [570, 380] width 21 height 21
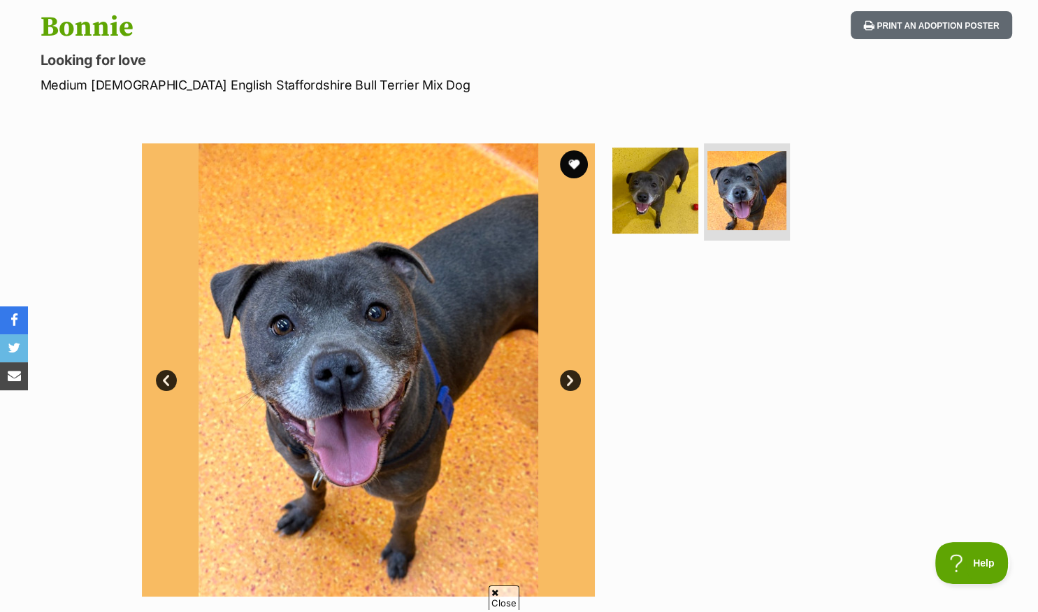
click at [569, 379] on link "Next" at bounding box center [570, 380] width 21 height 21
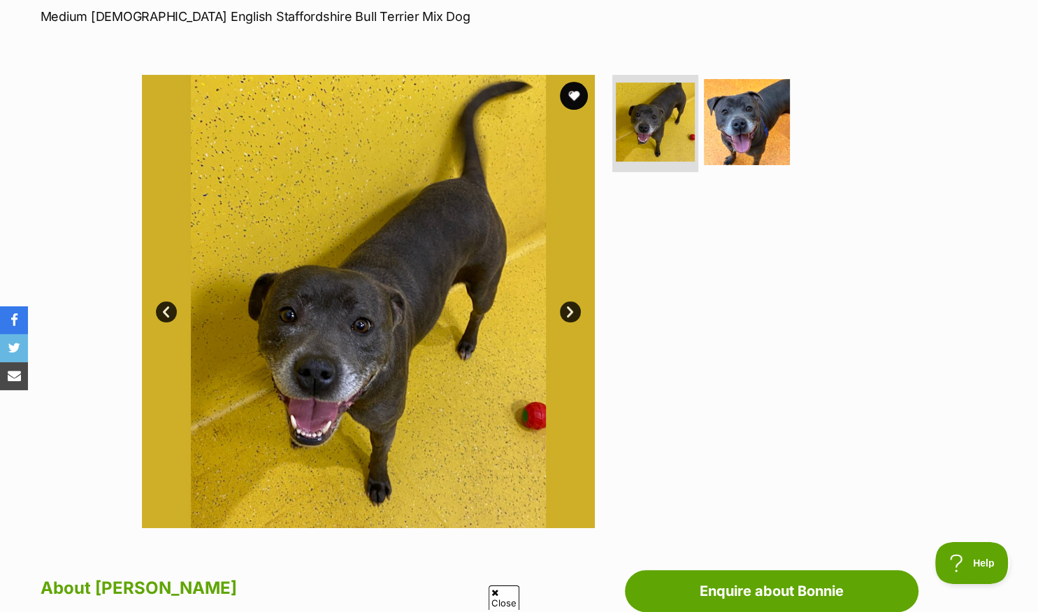
scroll to position [221, 0]
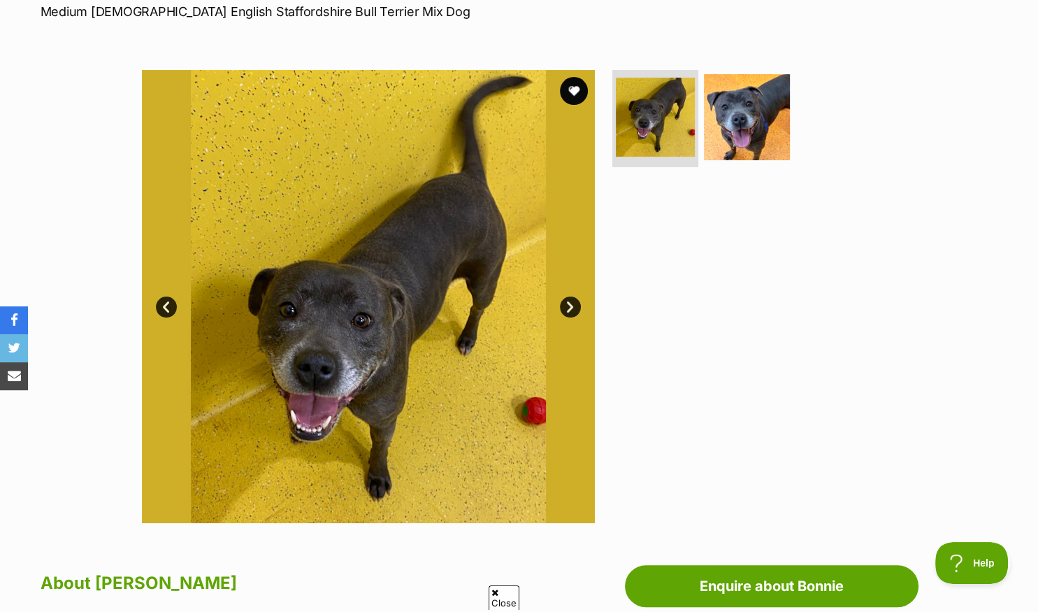
click at [569, 307] on link "Next" at bounding box center [570, 306] width 21 height 21
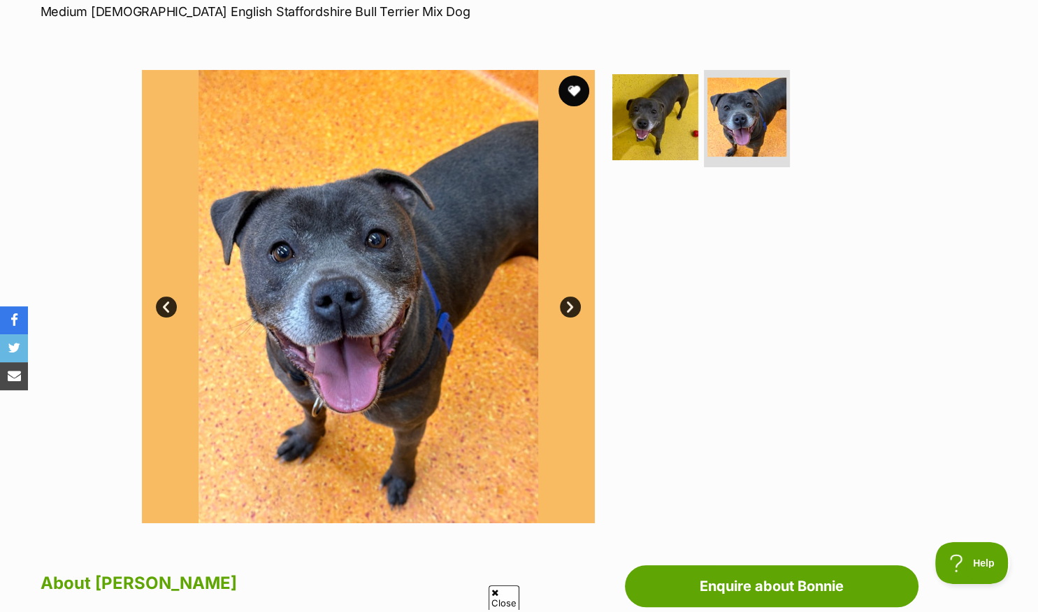
click at [575, 88] on button "favourite" at bounding box center [574, 91] width 31 height 31
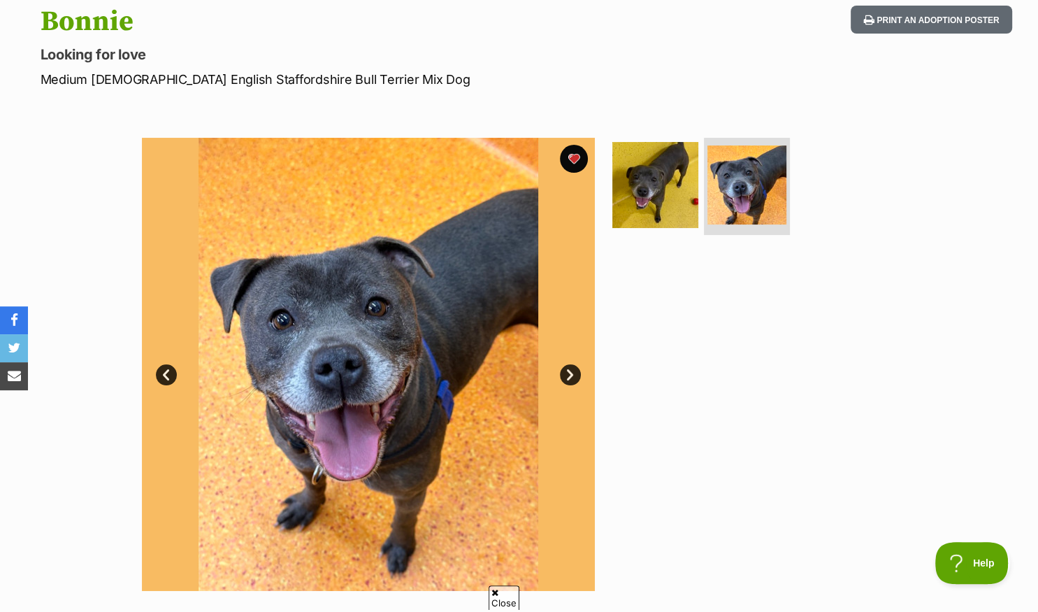
scroll to position [148, 0]
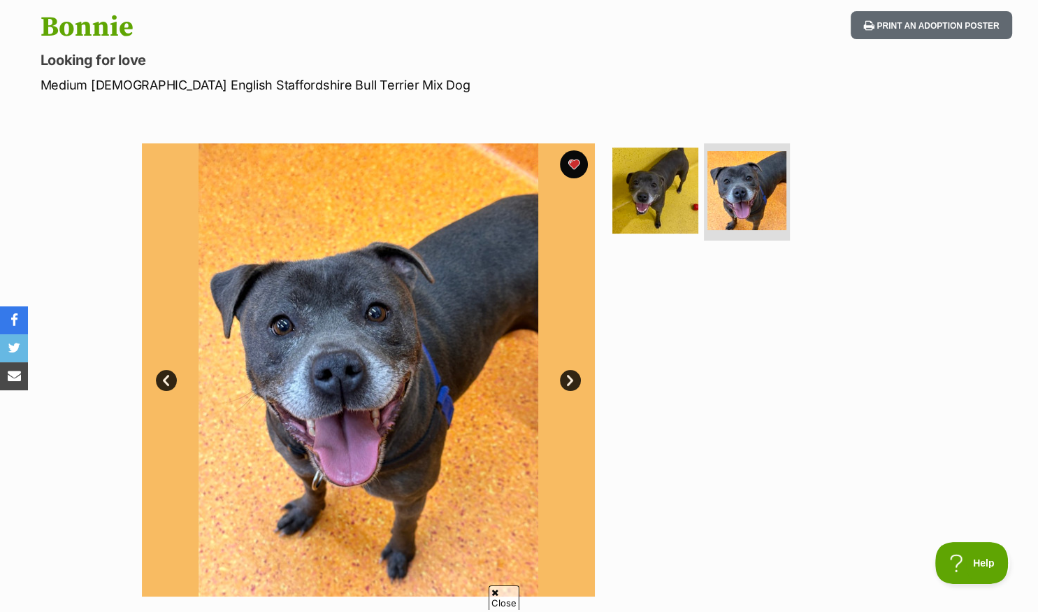
click at [569, 380] on link "Next" at bounding box center [570, 380] width 21 height 21
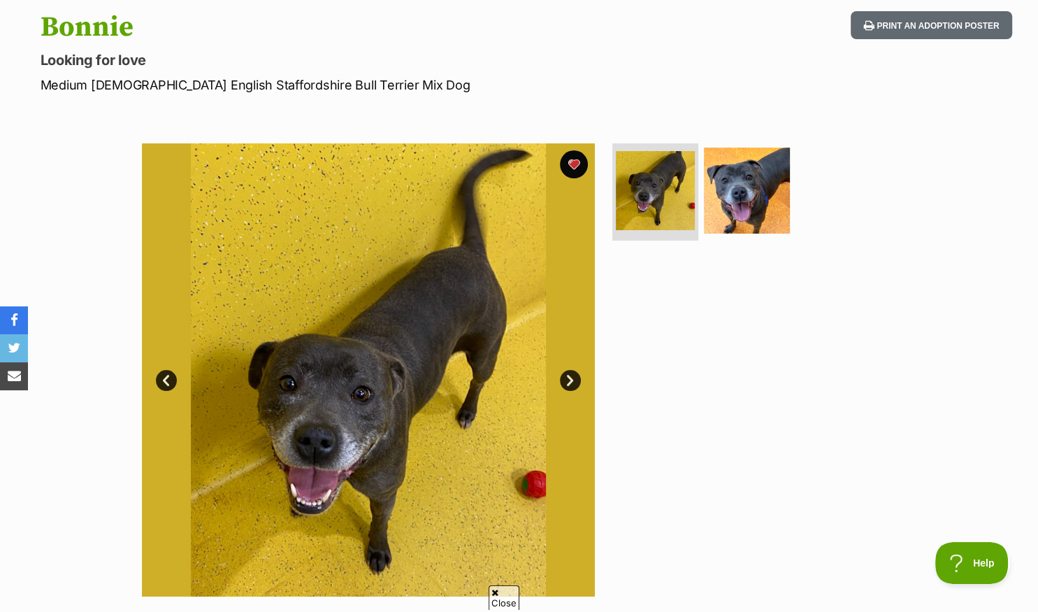
scroll to position [221, 0]
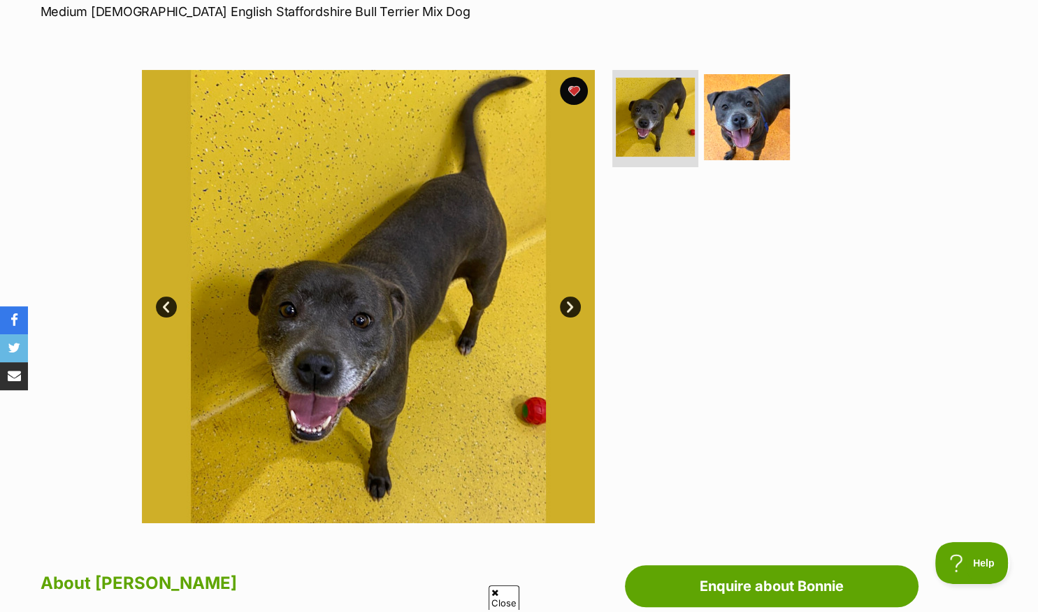
click at [14, 376] on icon "share via email" at bounding box center [14, 375] width 13 height 13
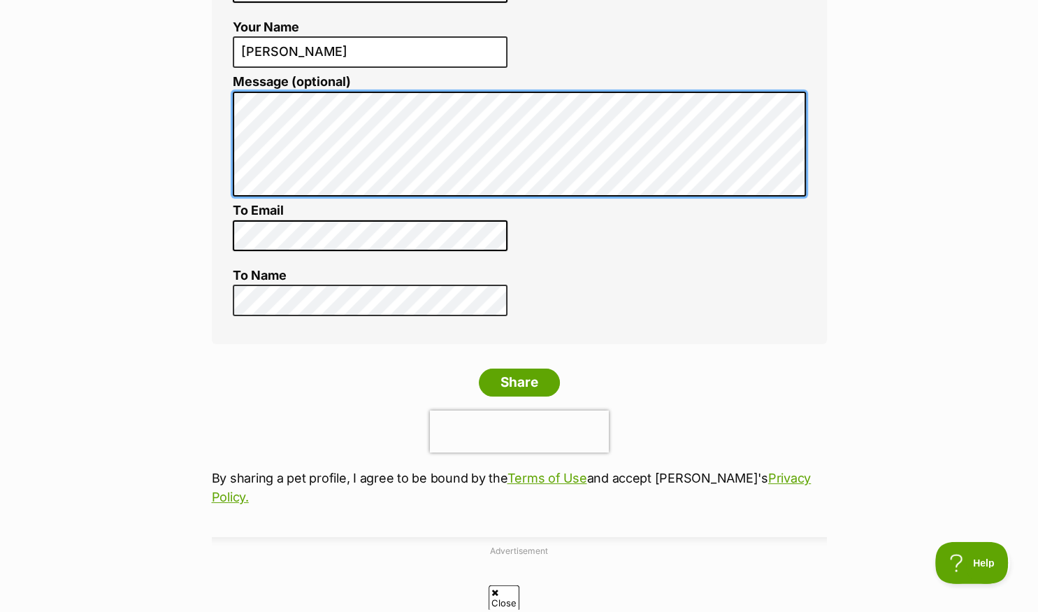
scroll to position [295, 0]
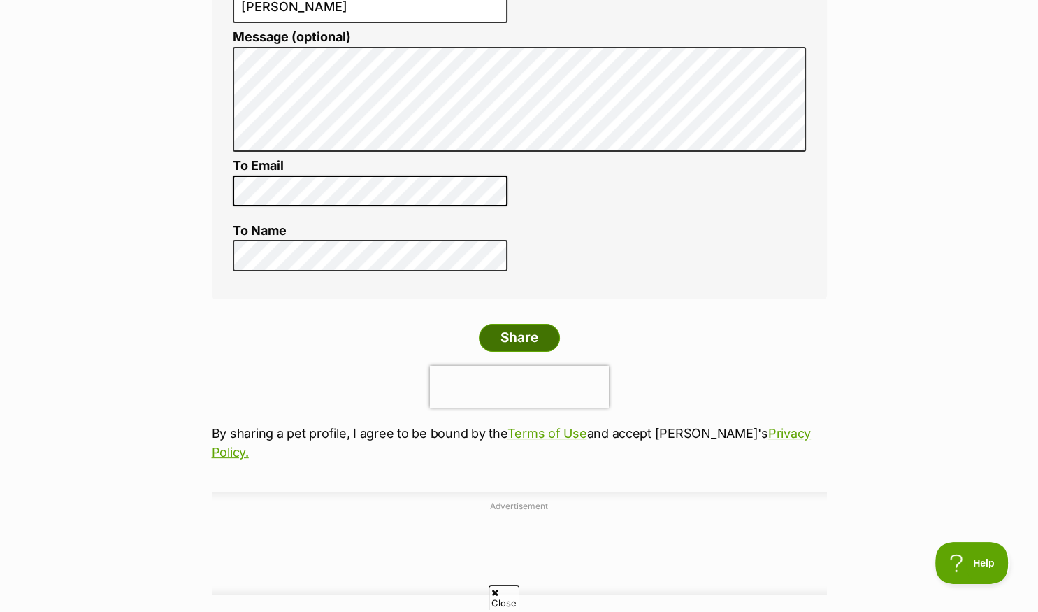
click at [510, 338] on input "Share" at bounding box center [519, 338] width 81 height 28
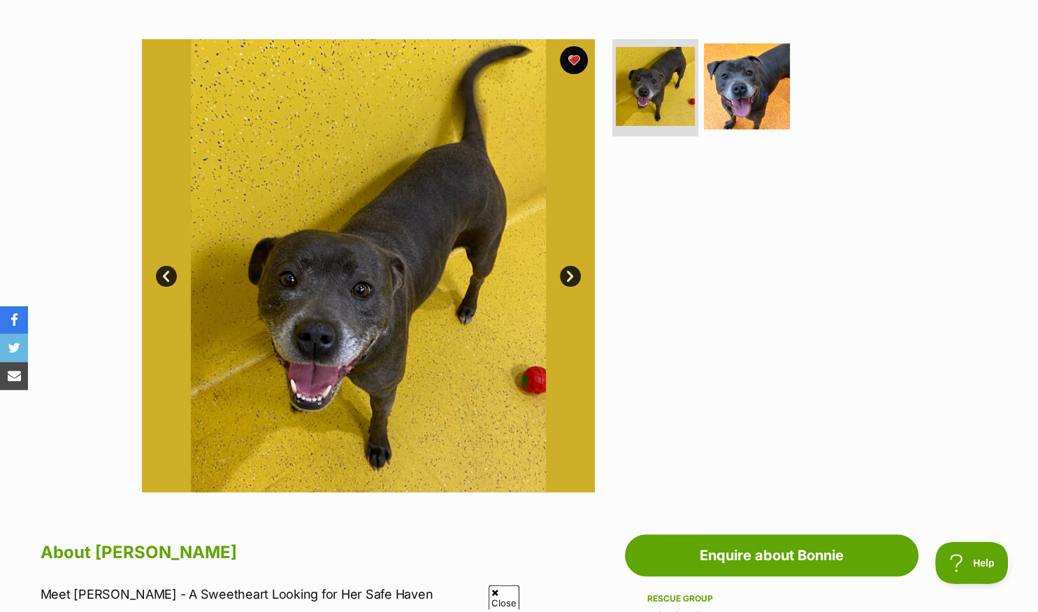
scroll to position [221, 0]
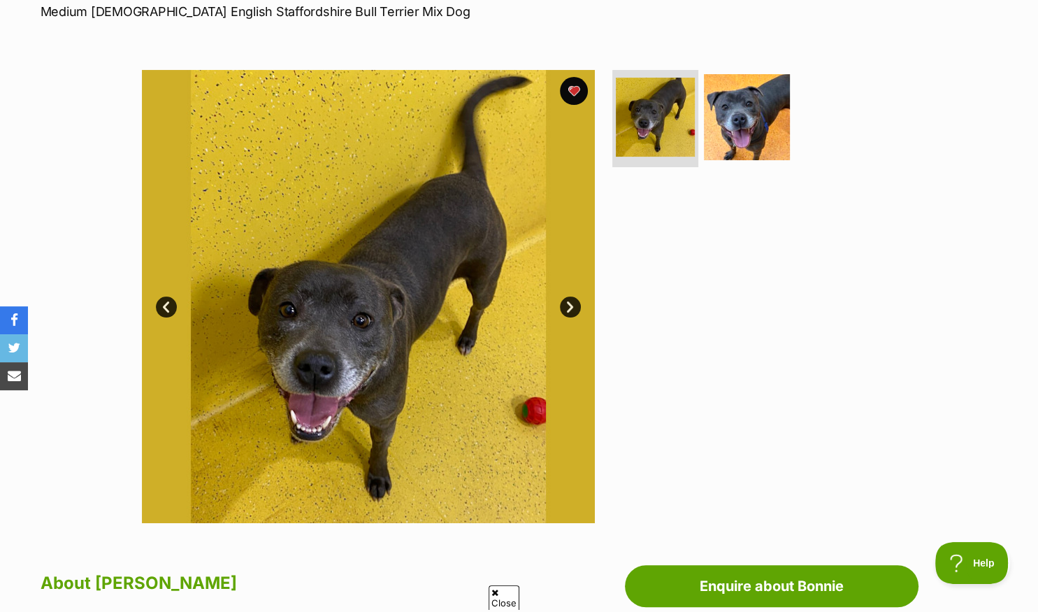
click at [569, 305] on link "Next" at bounding box center [570, 306] width 21 height 21
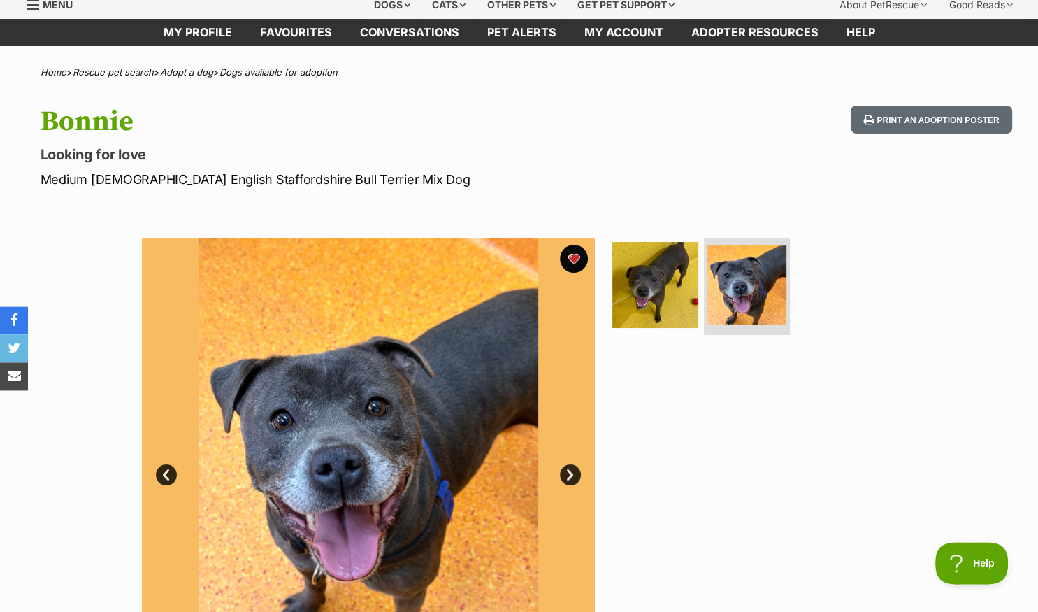
scroll to position [0, 0]
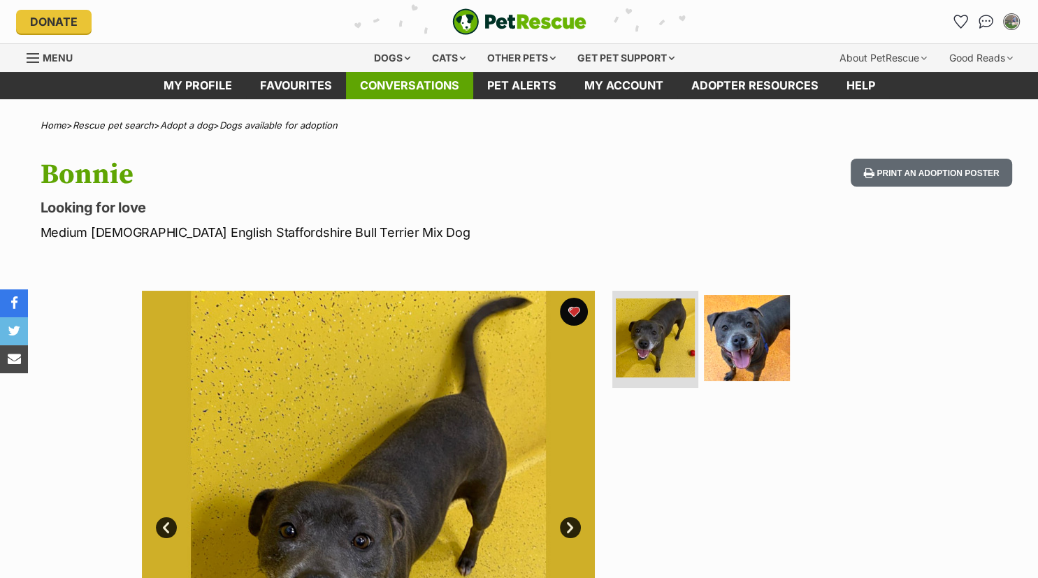
click at [431, 83] on link "Conversations" at bounding box center [409, 85] width 127 height 27
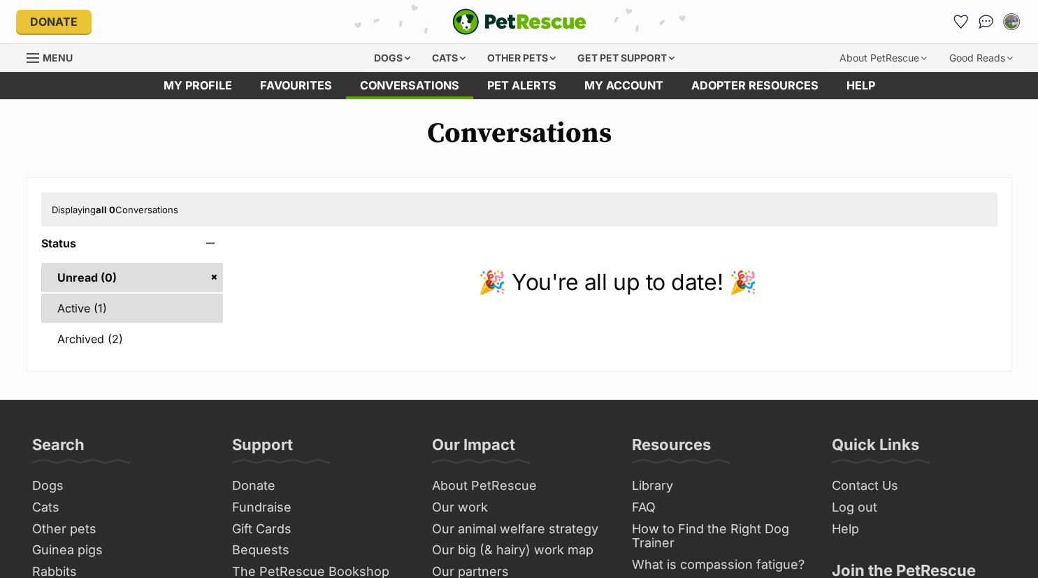
click at [94, 310] on link "Active (1)" at bounding box center [132, 308] width 183 height 29
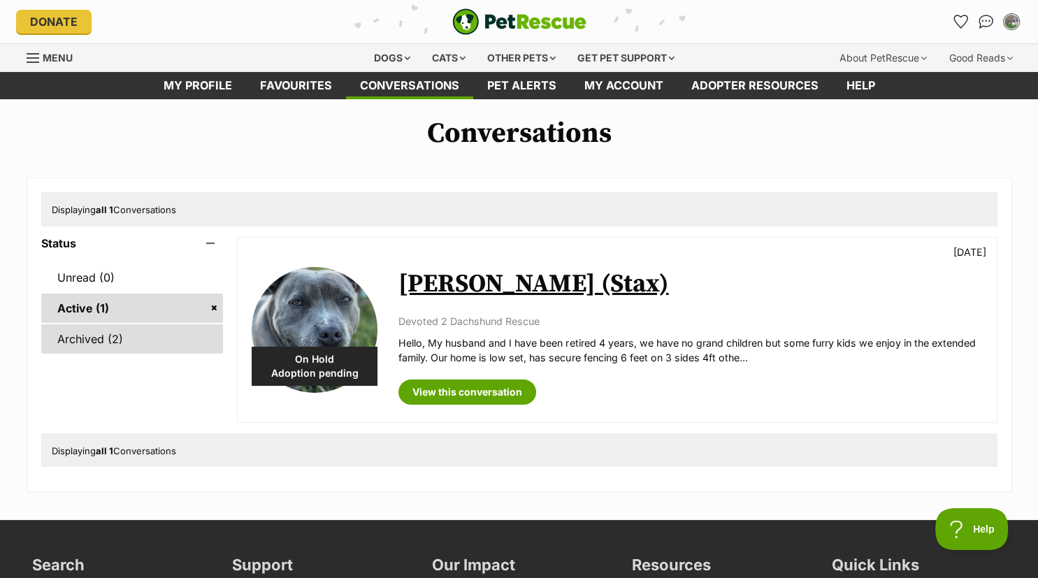
click at [80, 339] on link "Archived (2)" at bounding box center [132, 338] width 183 height 29
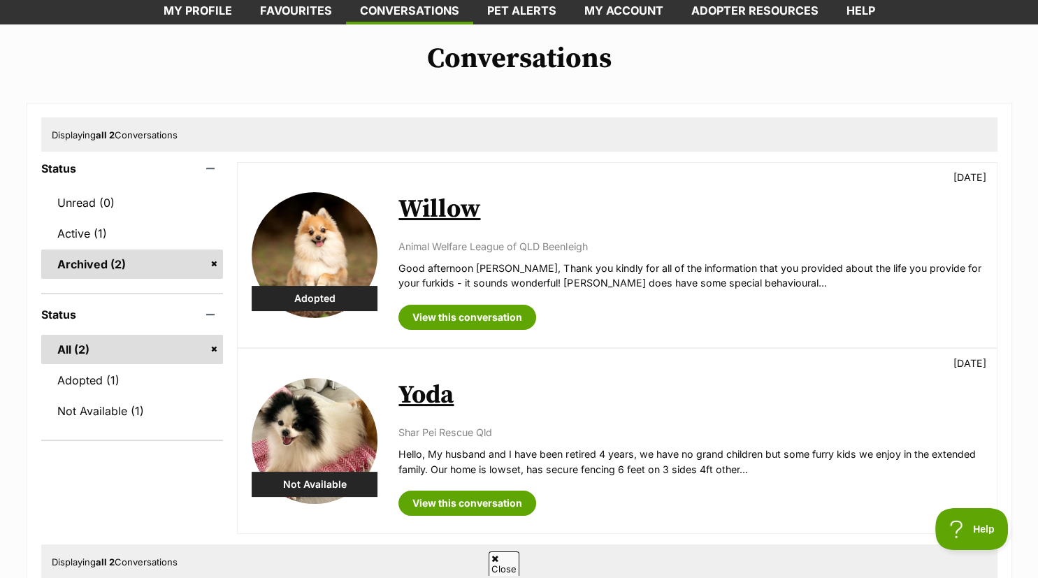
scroll to position [73, 0]
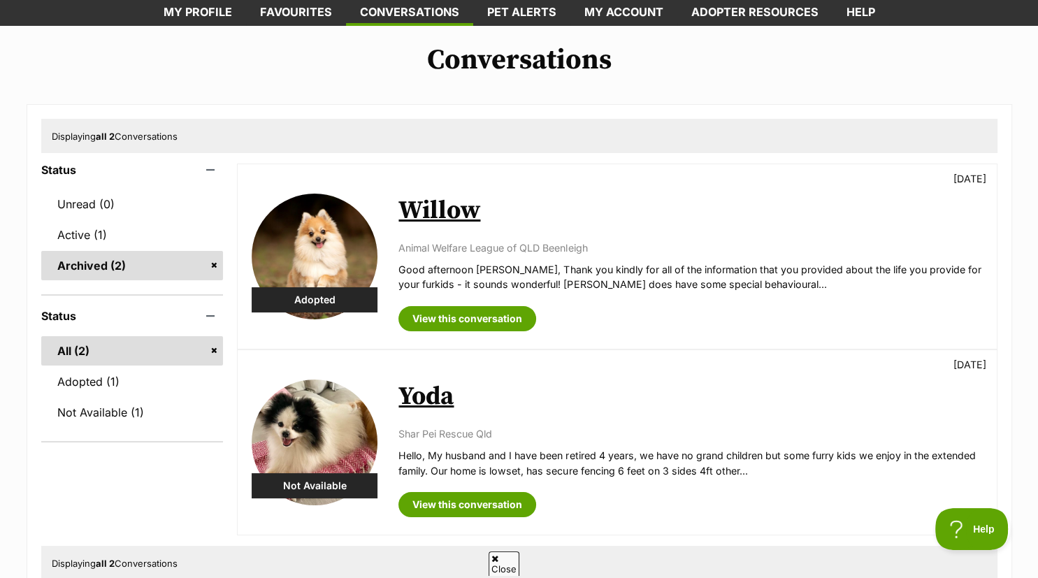
click at [836, 236] on div "Willow [DATE] Animal Welfare League of QLD Beenleigh Good afternoon [PERSON_NAM…" at bounding box center [691, 257] width 584 height 150
click at [227, 15] on link "My profile" at bounding box center [198, 12] width 96 height 27
